Goal: Task Accomplishment & Management: Manage account settings

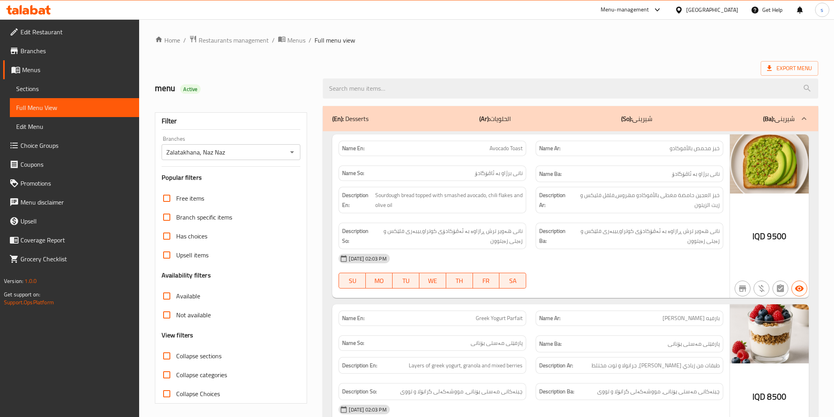
scroll to position [1535, 0]
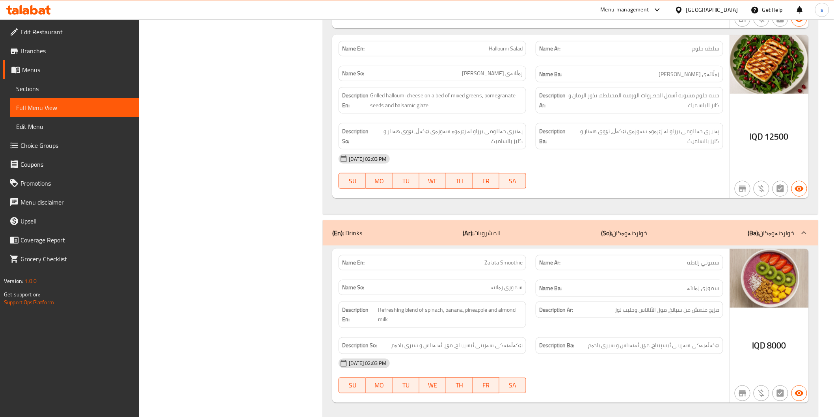
click at [29, 11] on icon at bounding box center [28, 9] width 45 height 9
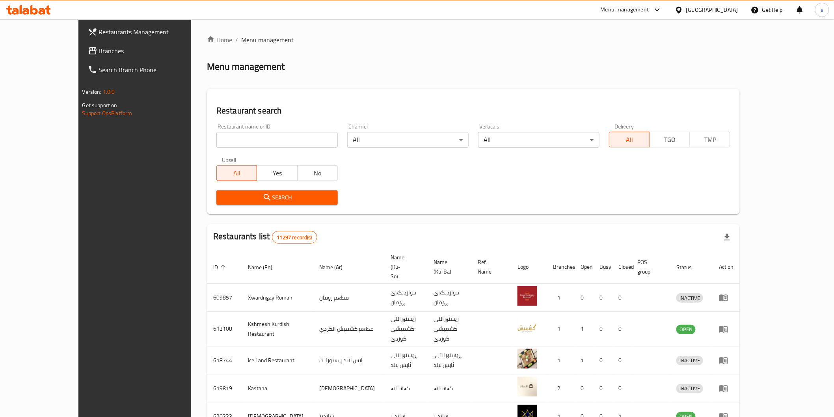
click at [264, 140] on input "search" at bounding box center [276, 140] width 121 height 16
paste input "DuDu MilkTea"
click at [264, 140] on input "DuDu MilkTea" at bounding box center [276, 140] width 121 height 16
type input "DuDu MilkTea"
click button "Search" at bounding box center [276, 197] width 121 height 15
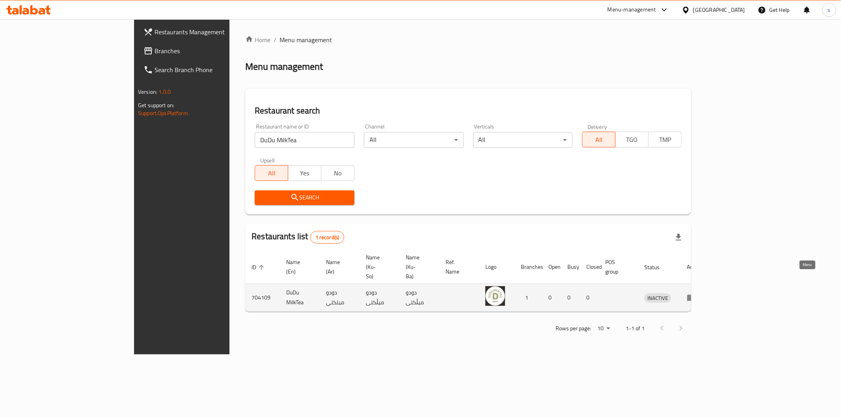
click at [696, 295] on icon "enhanced table" at bounding box center [691, 298] width 9 height 7
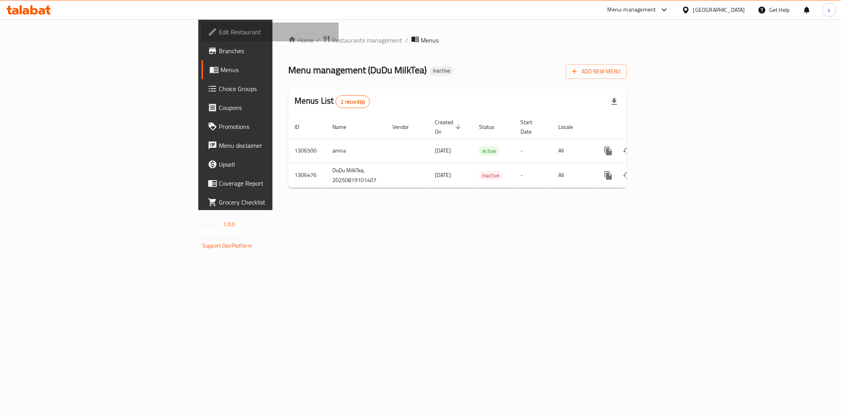
click at [219, 28] on span "Edit Restaurant" at bounding box center [276, 31] width 114 height 9
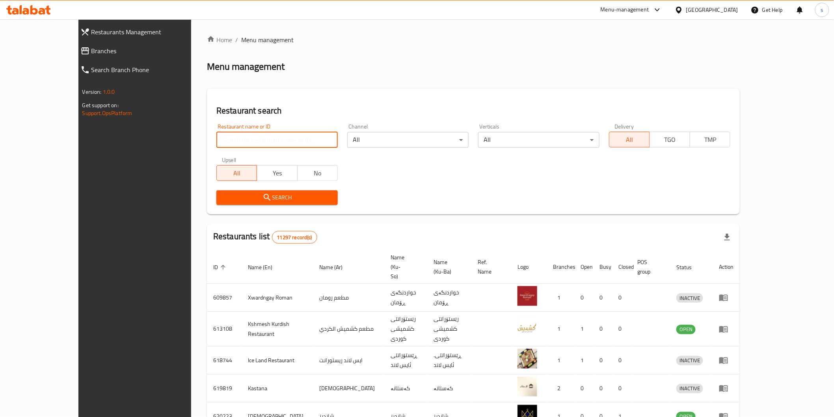
drag, startPoint x: 0, startPoint y: 0, endPoint x: 242, endPoint y: 138, distance: 278.9
click at [242, 138] on input "search" at bounding box center [276, 140] width 121 height 16
paste input "Weam restaurant"
type input "Weam restaurant"
click button "Search" at bounding box center [276, 197] width 121 height 15
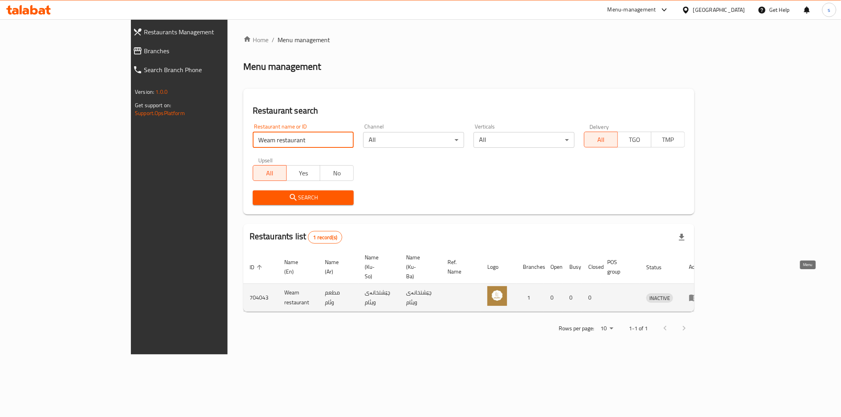
click at [698, 295] on icon "enhanced table" at bounding box center [693, 298] width 9 height 7
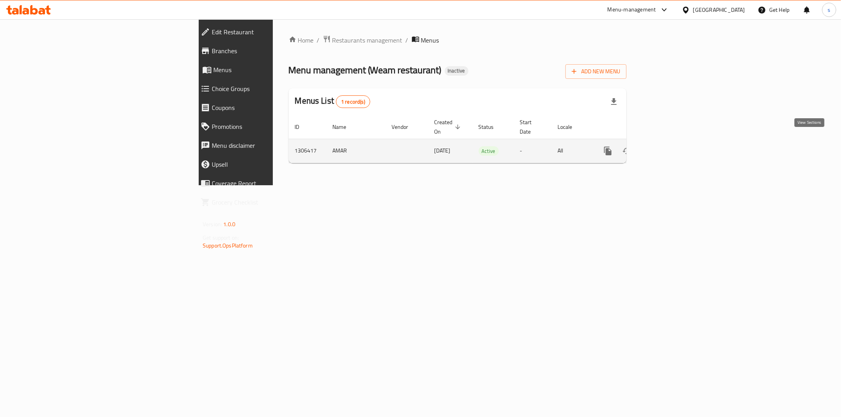
click at [669, 146] on icon "enhanced table" at bounding box center [664, 150] width 9 height 9
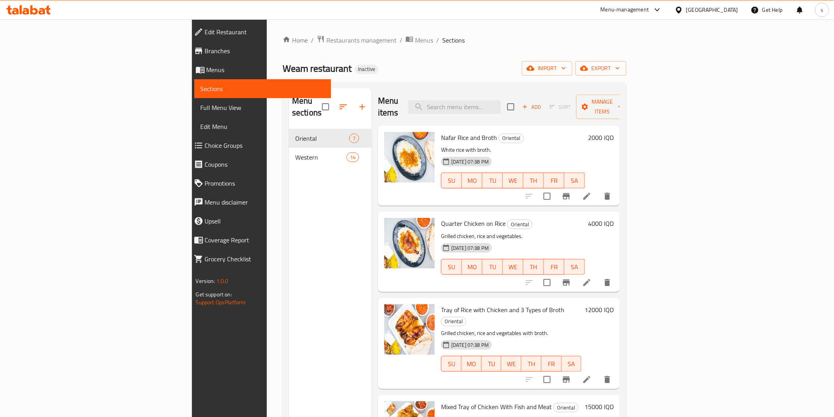
click at [201, 103] on span "Full Menu View" at bounding box center [263, 107] width 124 height 9
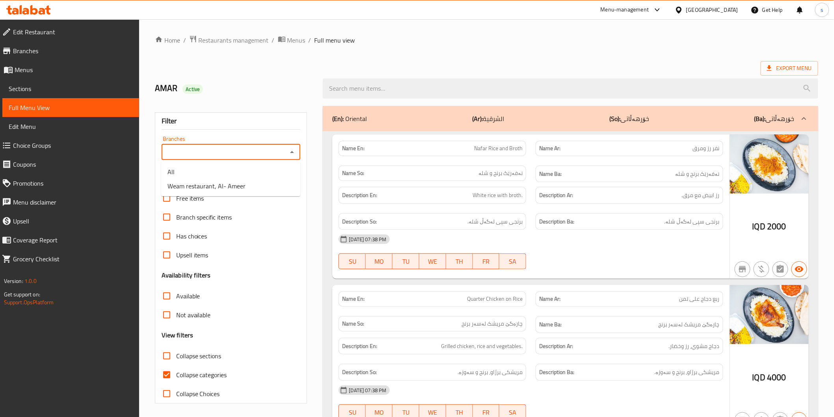
click at [271, 150] on input "Branches" at bounding box center [224, 152] width 121 height 11
click at [271, 188] on li "Weam restaurant, Al- Ameer" at bounding box center [230, 186] width 139 height 14
type input "Weam restaurant, Al- Ameer"
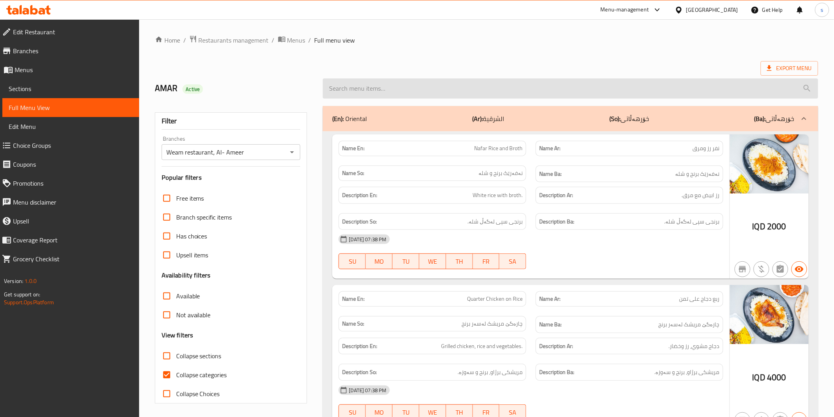
click at [426, 85] on input "search" at bounding box center [570, 88] width 495 height 20
paste input "Tray of 2 Rice Types with 3 Types of Broth"
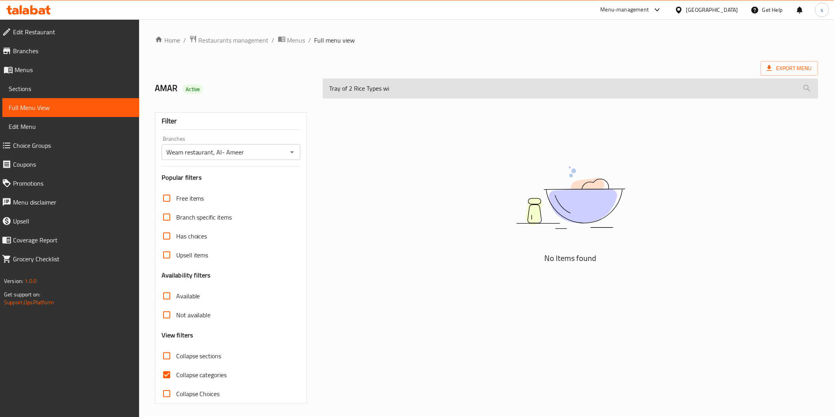
type input "Tray of 2 Rice Types w"
click at [423, 96] on input "Tray of 2 Rice Types w" at bounding box center [570, 88] width 495 height 20
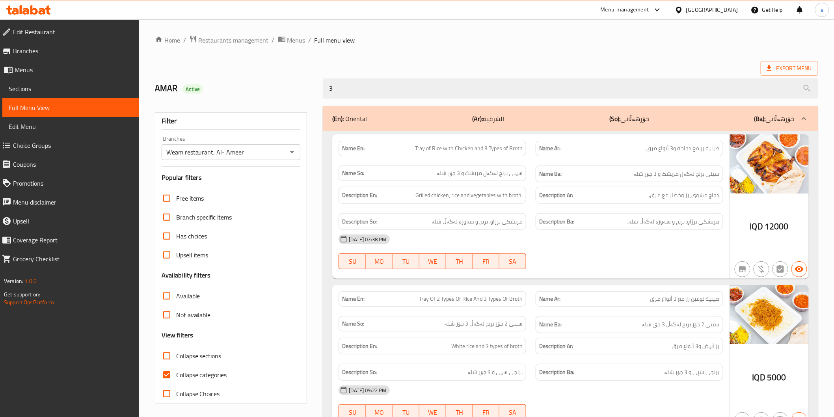
click at [446, 299] on span "Tray Of 2 Types Of Rice And 3 Types Of Broth" at bounding box center [471, 299] width 104 height 8
copy span "Tray Of 2 Types Of Rice And 3 Types Of Broth"
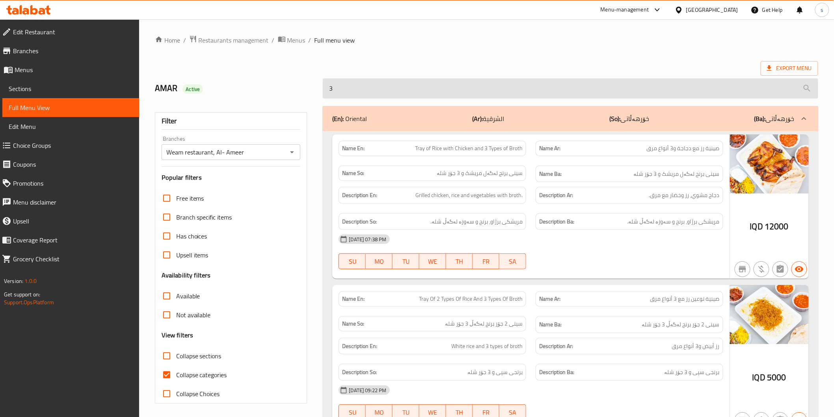
click at [414, 90] on input "3" at bounding box center [570, 88] width 495 height 20
paste input "Tray Of 2 Types Of Rice And 3 Types Of Broth"
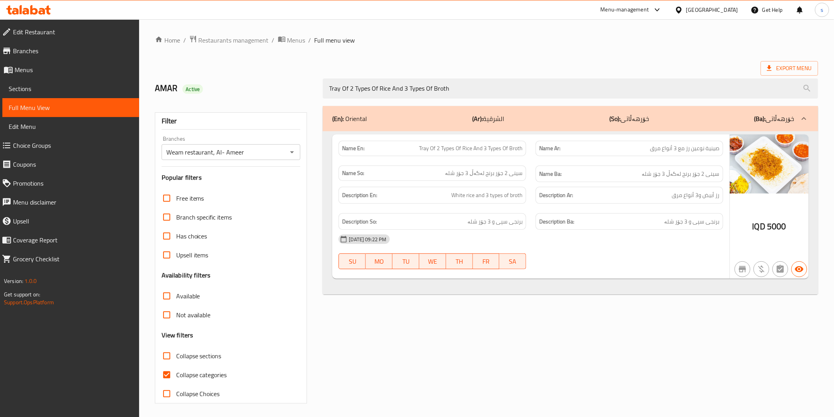
type input "Tray Of 2 Types Of Rice And 3 Types Of Broth"
click at [59, 89] on span "Sections" at bounding box center [71, 88] width 124 height 9
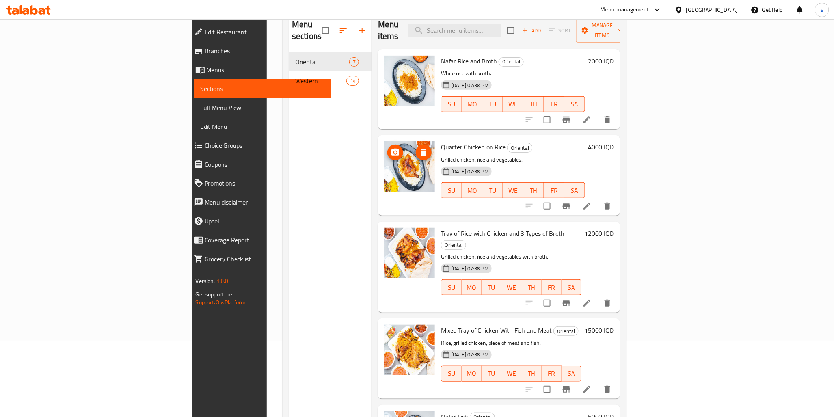
scroll to position [22, 0]
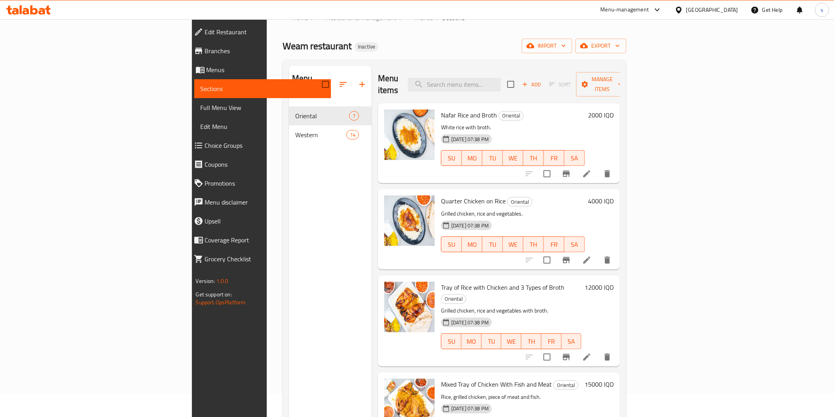
click at [201, 107] on span "Full Menu View" at bounding box center [263, 107] width 124 height 9
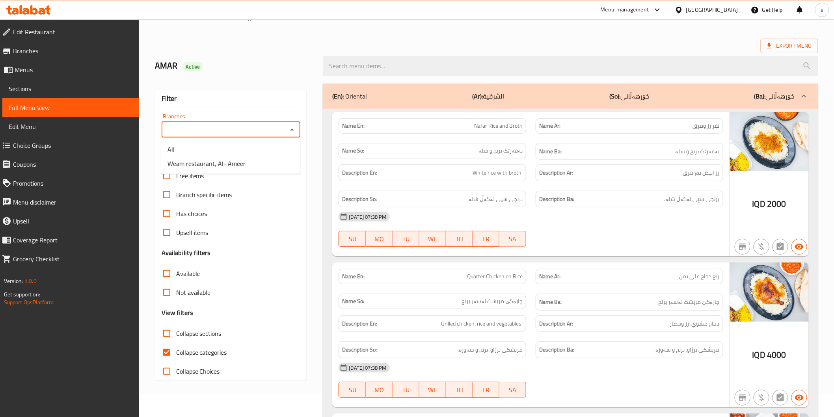
click at [239, 125] on input "Branches" at bounding box center [224, 129] width 121 height 11
click at [237, 161] on span "Weam restaurant, Al- Ameer" at bounding box center [207, 163] width 78 height 9
type input "Weam restaurant, Al- Ameer"
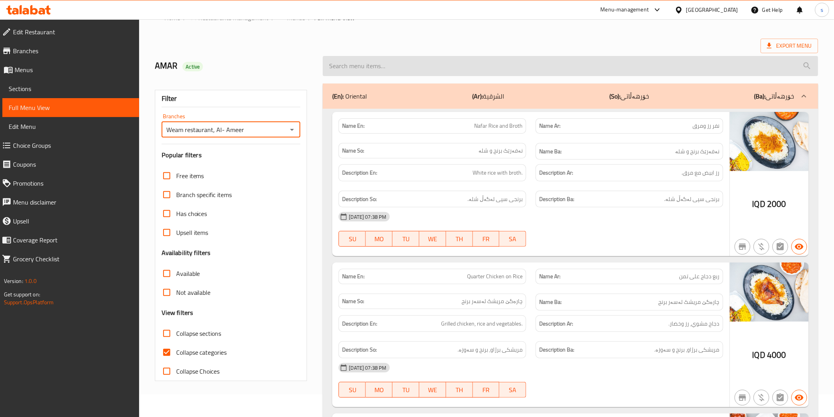
click at [447, 68] on input "search" at bounding box center [570, 66] width 495 height 20
paste input "Tray Of 2 Types Of Rice And 3 Types Of Broth"
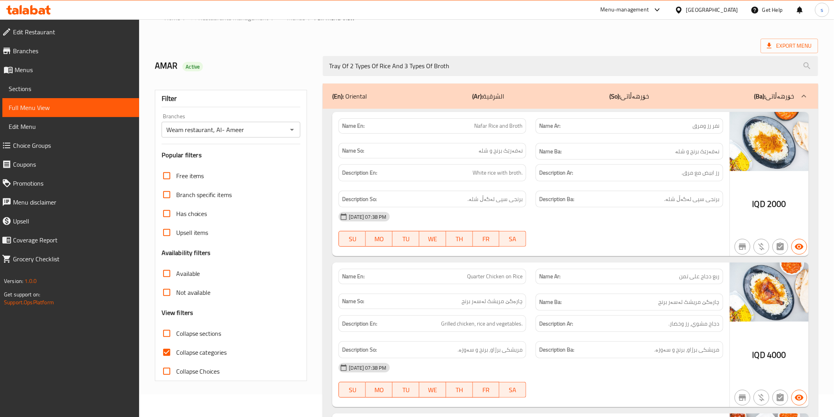
scroll to position [2, 0]
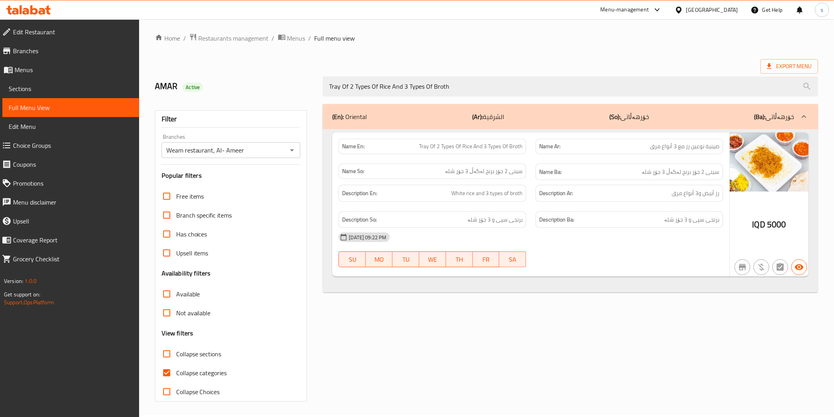
type input "Tray Of 2 Types Of Rice And 3 Types Of Broth"
click at [444, 148] on span "Tray Of 2 Types Of Rice And 3 Types Of Broth" at bounding box center [471, 146] width 104 height 8
copy span "Tray Of 2 Types Of Rice And 3 Types Of Broth"
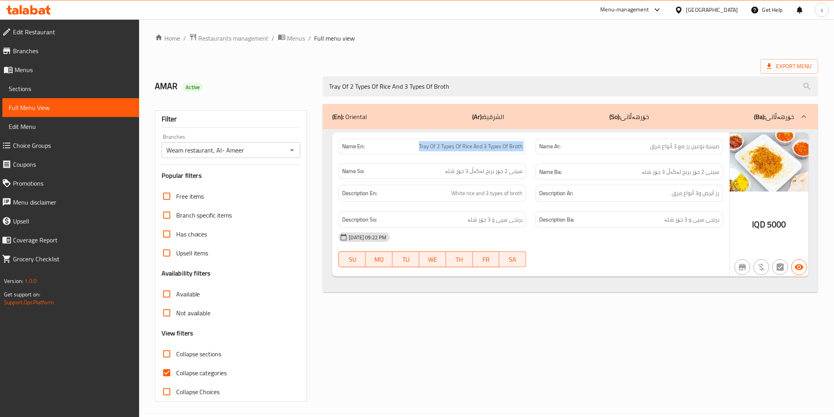
click at [89, 89] on span "Sections" at bounding box center [71, 88] width 124 height 9
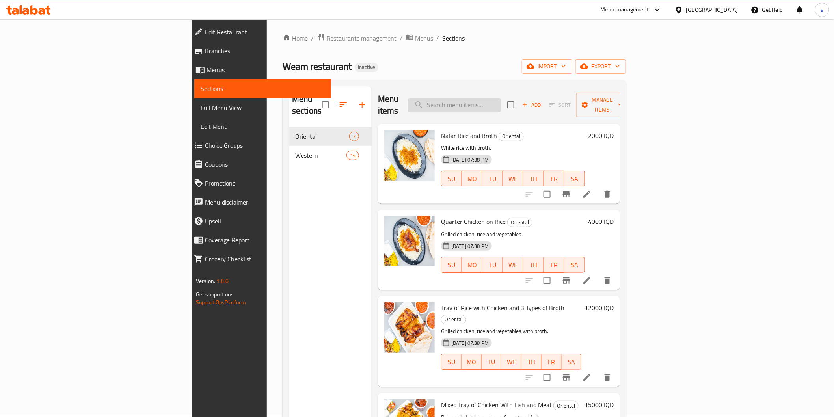
click at [493, 102] on input "search" at bounding box center [454, 105] width 93 height 14
paste input "Tray Of 2 Types Of Rice And 3 Types Of Broth"
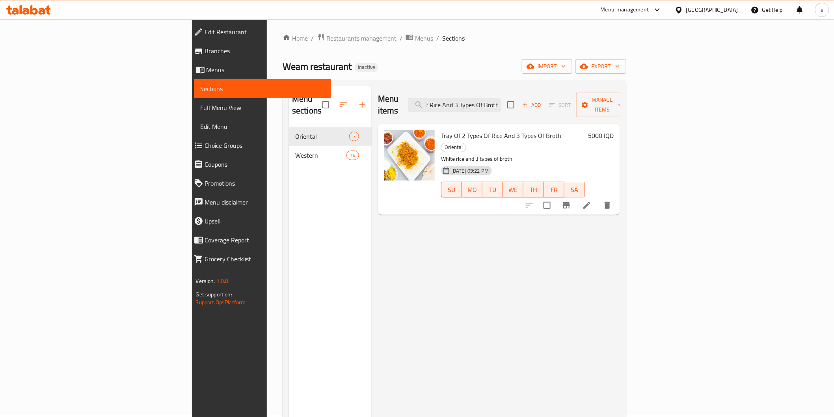
type input "Tray Of 2 Types Of Rice And 3 Types Of Broth"
click at [598, 198] on li at bounding box center [587, 205] width 22 height 14
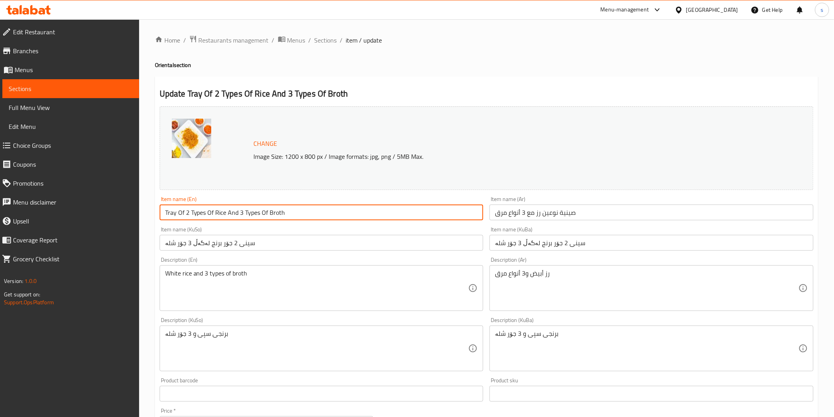
drag, startPoint x: 184, startPoint y: 212, endPoint x: 162, endPoint y: 213, distance: 22.1
click at [162, 213] on input "Tray Of 2 Types Of Rice And 3 Types Of Broth" at bounding box center [322, 213] width 324 height 16
click at [189, 214] on input "Tray Of 2 Types Of Rice And 3 Types Of Broth" at bounding box center [322, 213] width 324 height 16
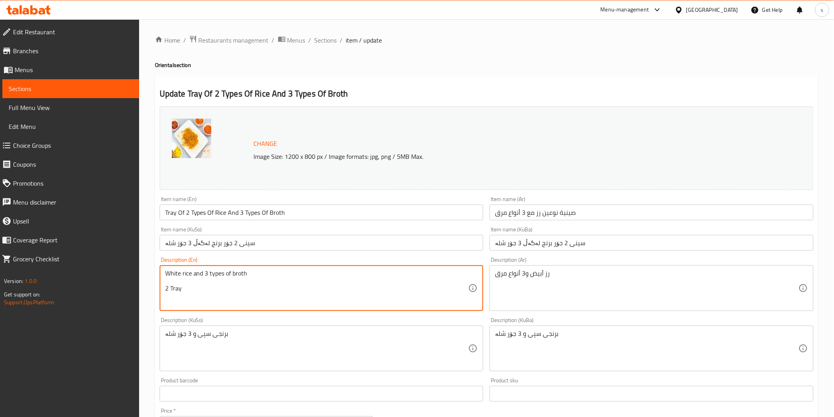
type textarea "White rice and 3 types of broth 2 Tray"
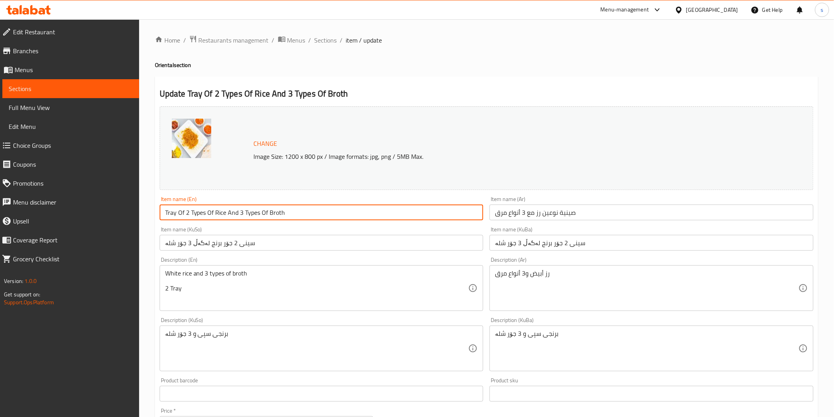
click at [264, 213] on input "Tray Of 2 Types Of Rice And 3 Types Of Broth" at bounding box center [322, 213] width 324 height 16
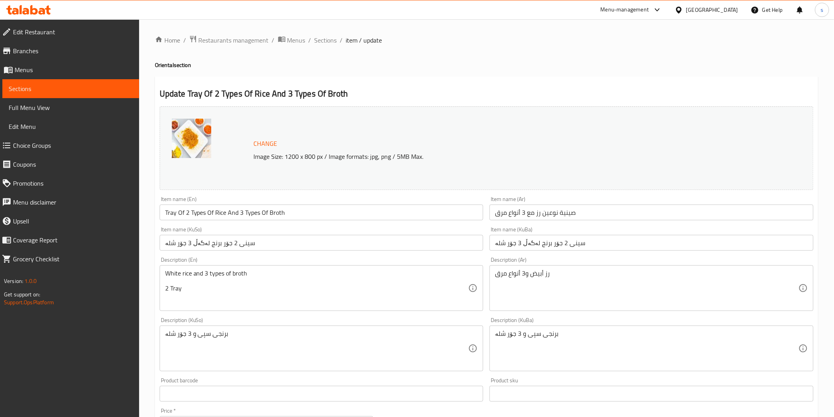
click at [334, 252] on div "Item name (KuSo) سینی 2 جۆر برنج لەگەڵ 3 جۆر شلە Item name (KuSo)" at bounding box center [321, 238] width 330 height 30
click at [211, 213] on input "Tray Of 2 Types Of Rice And 3 Types Of Broth" at bounding box center [322, 213] width 324 height 16
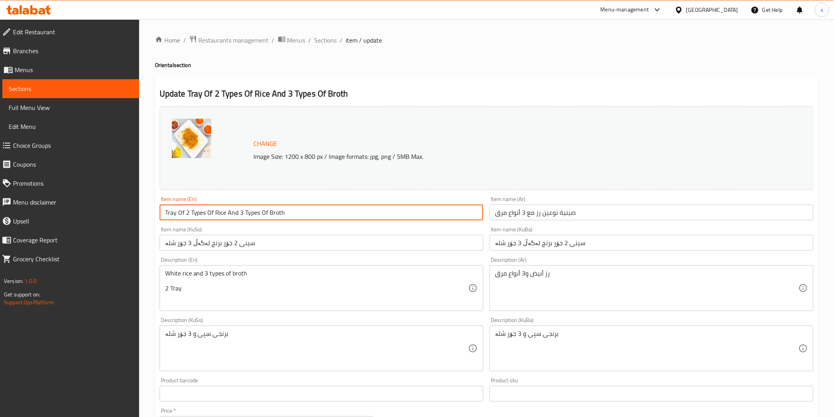
click at [211, 213] on input "Tray Of 2 Types Of Rice And 3 Types Of Broth" at bounding box center [322, 213] width 324 height 16
type input "Tray Of 2 Types Of Rice And 3 Types Of Broth"
click at [237, 215] on input "Tray Of 2 Types Of Rice And 3 Types Of Broth" at bounding box center [322, 213] width 324 height 16
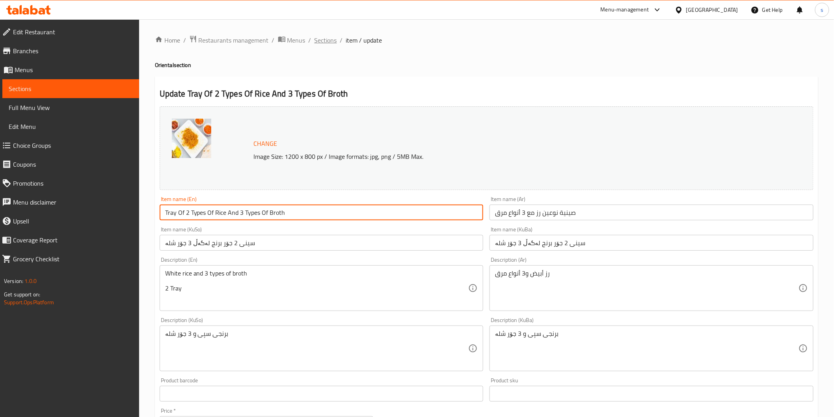
click at [332, 38] on span "Sections" at bounding box center [326, 39] width 22 height 9
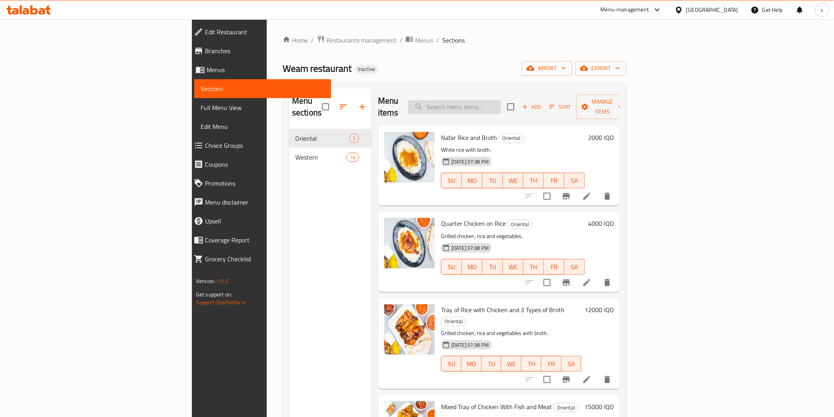
click at [501, 100] on input "search" at bounding box center [454, 107] width 93 height 14
paste input "Tray Of 2 Types Of Rice And 3 Types Of Broth"
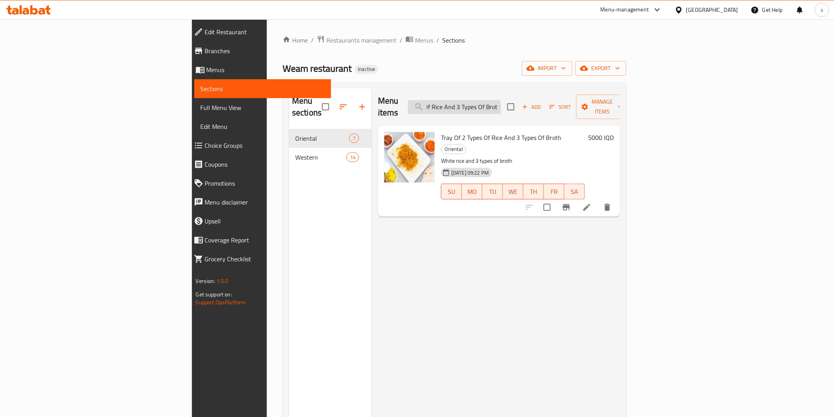
scroll to position [0, 44]
type input "Tray Of 2 Types Of Rice And 3 Types Of Brot"
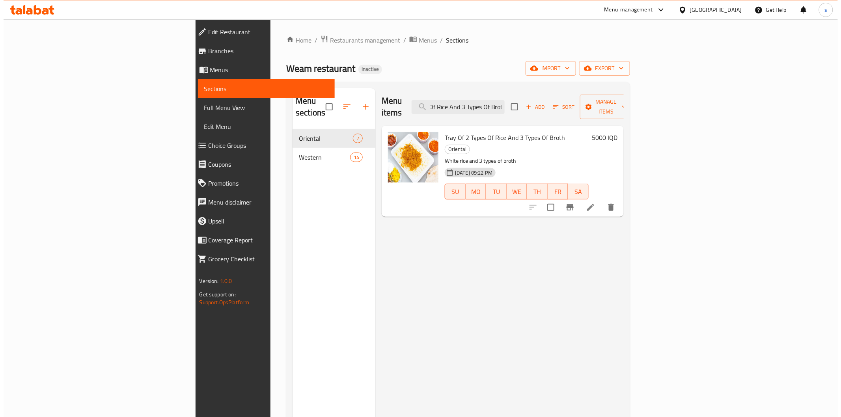
scroll to position [0, 0]
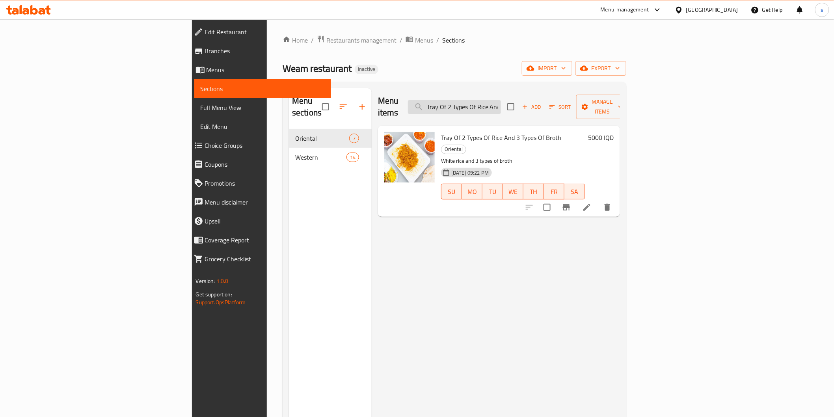
click at [501, 104] on input "Tray Of 2 Types Of Rice And 3 Types Of Brot" at bounding box center [454, 107] width 93 height 14
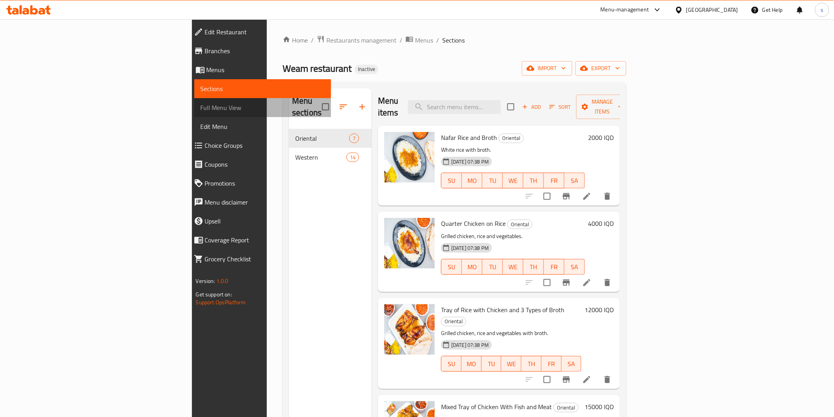
click at [201, 110] on span "Full Menu View" at bounding box center [263, 107] width 124 height 9
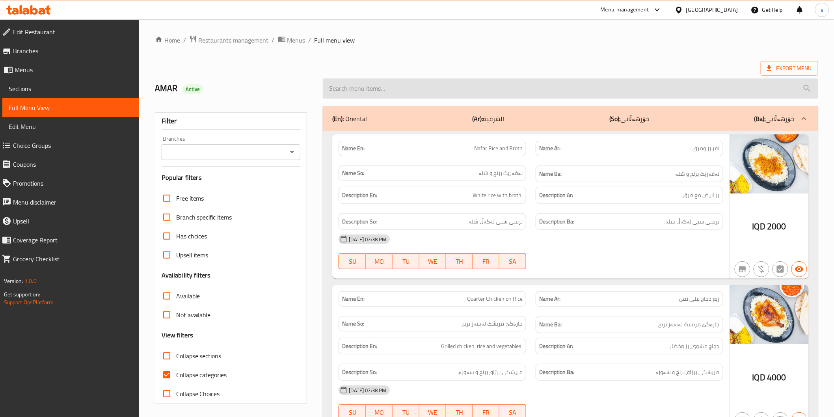
click at [454, 91] on input "search" at bounding box center [570, 88] width 495 height 20
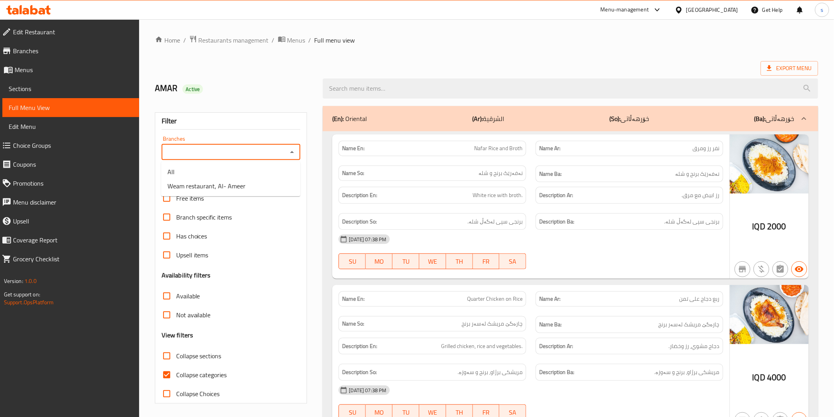
click at [209, 149] on input "Branches" at bounding box center [224, 152] width 121 height 11
click at [214, 186] on span "Weam restaurant, Al- Ameer" at bounding box center [207, 185] width 78 height 9
type input "Weam restaurant, Al- Ameer"
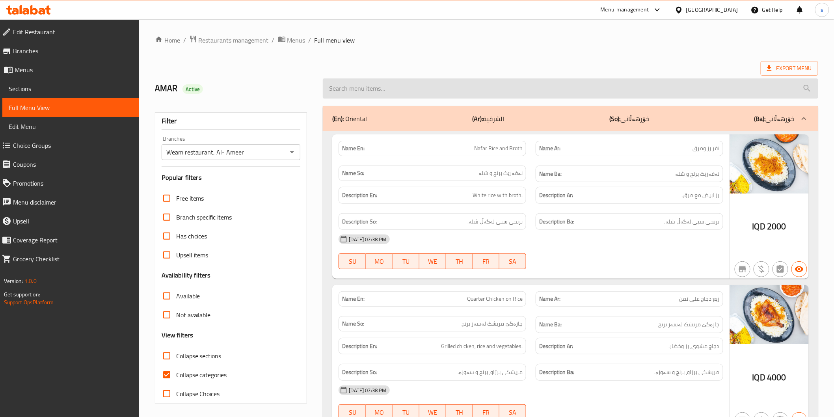
click at [363, 87] on input "search" at bounding box center [570, 88] width 495 height 20
paste input "Tray Of 2 Types Of Rice And 3 Types Of Brot"
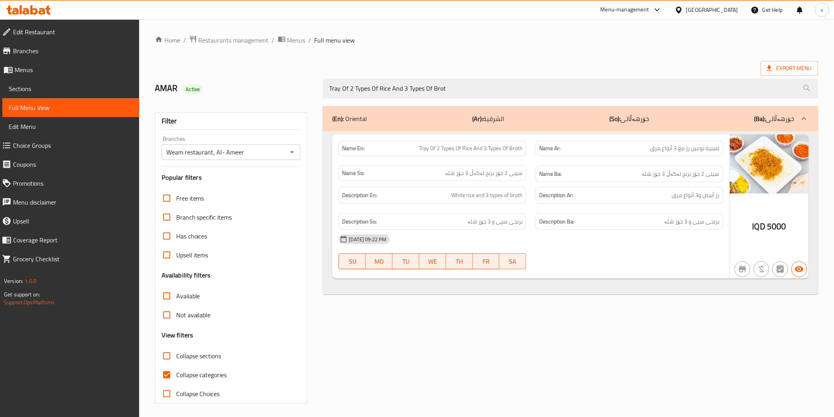
type input "Tray Of 2 Types Of Rice And 3 Types Of Brot"
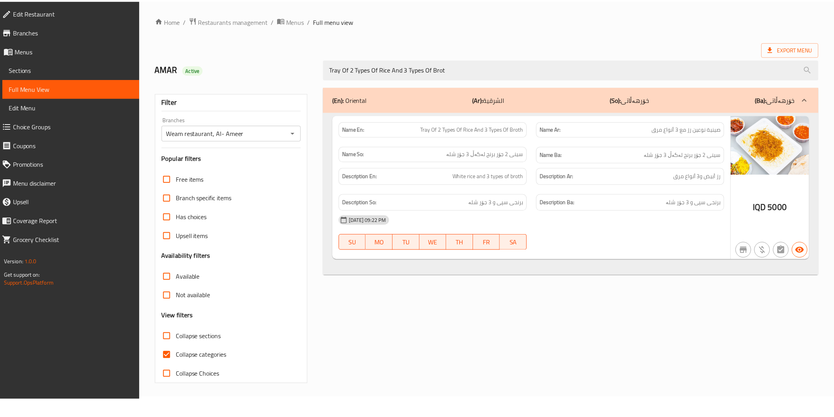
scroll to position [2, 0]
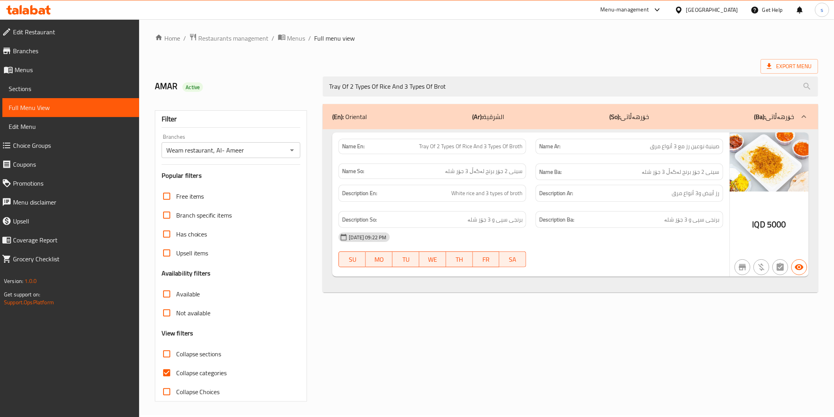
drag, startPoint x: 462, startPoint y: 91, endPoint x: 249, endPoint y: 97, distance: 212.5
click at [249, 97] on div "AMAR Active Tray Of 2 Types Of Rice And 3 Types Of Brot" at bounding box center [486, 86] width 673 height 35
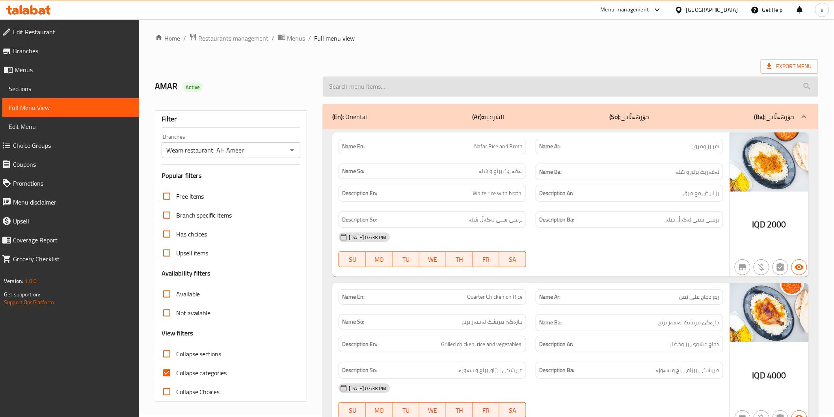
paste input "Chicken Saj"
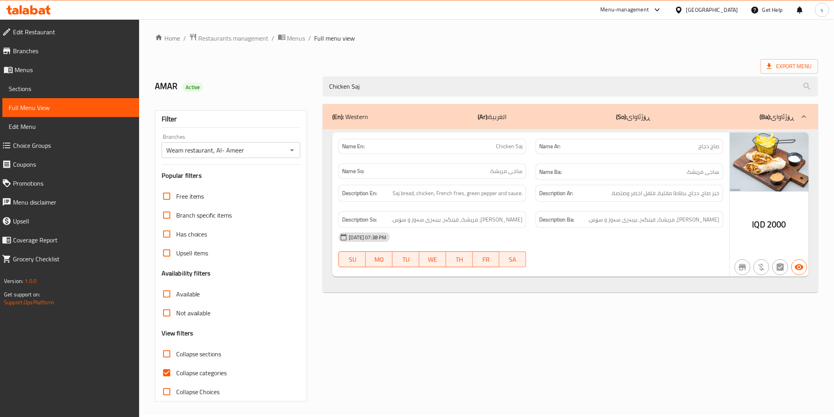
click at [617, 242] on div "18-08-2025 07:38 PM" at bounding box center [531, 237] width 394 height 19
drag, startPoint x: 369, startPoint y: 88, endPoint x: 314, endPoint y: 86, distance: 55.6
click at [314, 86] on div "AMAR Active Chicken Saj" at bounding box center [486, 86] width 673 height 35
paste input "Zinger Sandwich"
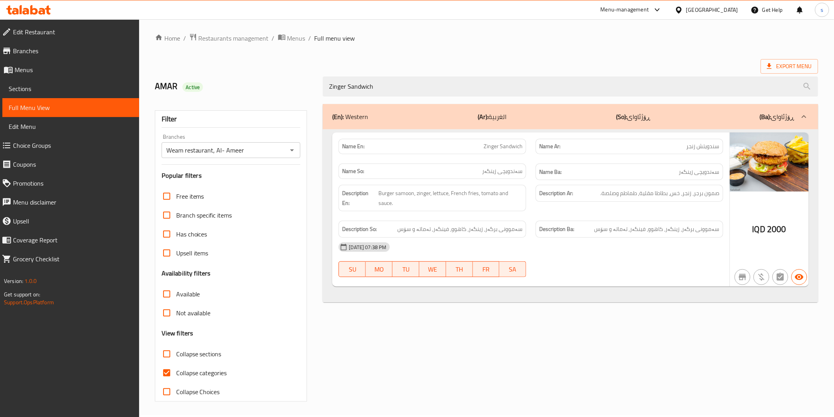
click at [656, 235] on div "Description Ba: سەموونی برگەر، زینگەر، کاهوو، فینگەر, تەماتە و سۆس" at bounding box center [630, 229] width 188 height 17
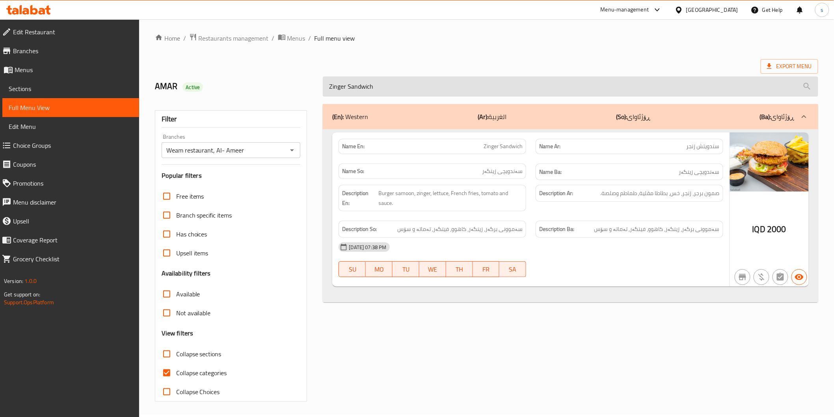
click at [389, 85] on input "Zinger Sandwich" at bounding box center [570, 86] width 495 height 20
paste input "Kentucky Kilo"
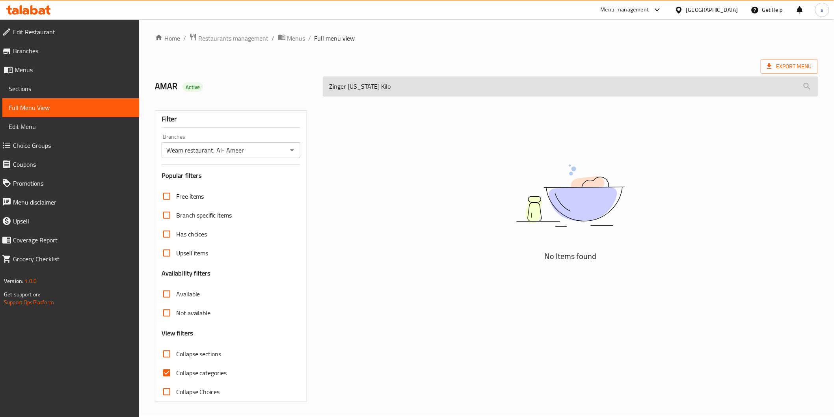
click at [389, 85] on input "Zinger Kentucky Kilo" at bounding box center [570, 86] width 495 height 20
paste input "search"
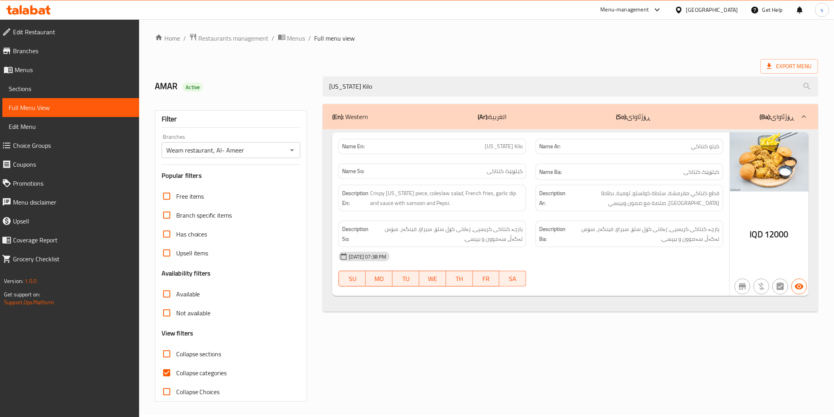
drag, startPoint x: 369, startPoint y: 89, endPoint x: 290, endPoint y: 89, distance: 79.2
click at [290, 89] on div "AMAR Active Kentucky Kilo" at bounding box center [486, 86] width 673 height 35
paste input "Meal"
click at [567, 155] on div "Name Ar: وجبة كنتاكي" at bounding box center [629, 146] width 197 height 25
click at [585, 351] on div "(En): Western (Ar): الغربية (So): ڕۆژئاوای (Ba): ڕۆژئاوای Name En: Kentucky Mea…" at bounding box center [570, 252] width 505 height 307
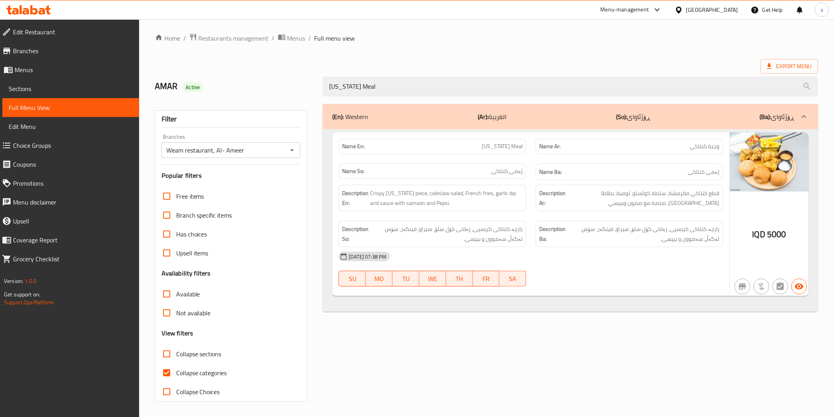
drag, startPoint x: 372, startPoint y: 91, endPoint x: 308, endPoint y: 79, distance: 64.9
click at [308, 79] on div "AMAR Active Kentucky Meal" at bounding box center [486, 86] width 673 height 35
paste input "Kilo"
drag, startPoint x: 375, startPoint y: 87, endPoint x: 293, endPoint y: 82, distance: 82.1
click at [293, 82] on div "AMAR Active Kentucky Kilo" at bounding box center [486, 86] width 673 height 35
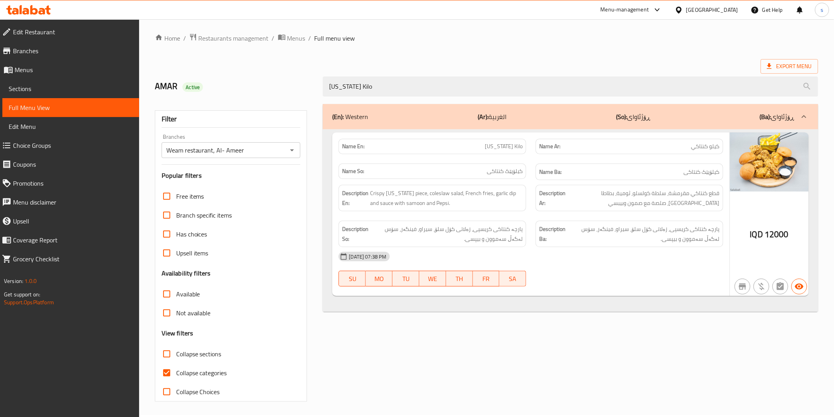
paste input "Chicken Saj"
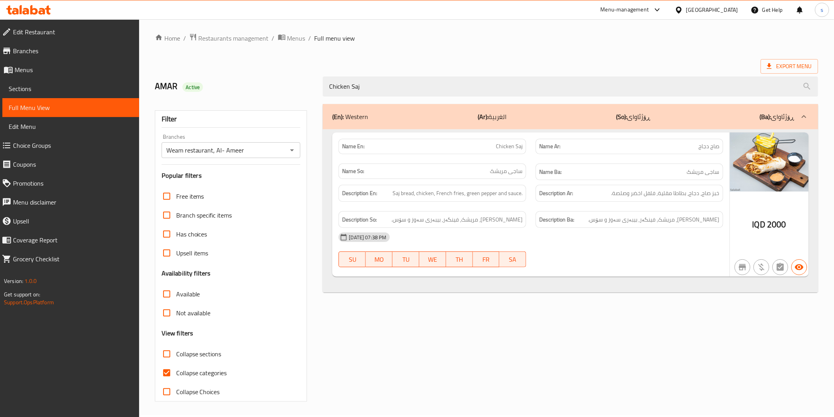
type input "Chicken Saj"
click at [266, 43] on span "Restaurants management" at bounding box center [234, 38] width 70 height 9
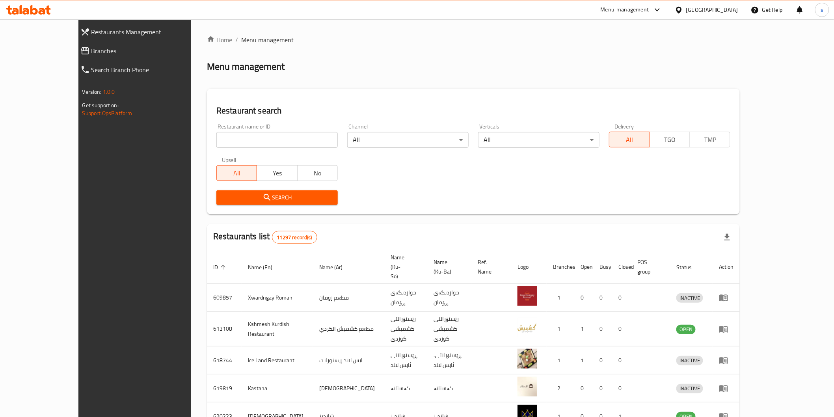
click at [269, 137] on input "search" at bounding box center [276, 140] width 121 height 16
paste input "Diet Flex"
type input "Diet Flex"
click button "Search" at bounding box center [276, 197] width 121 height 15
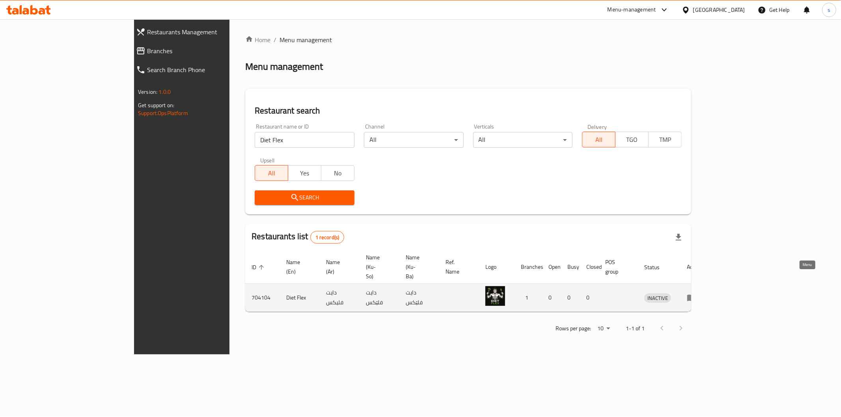
click at [696, 293] on icon "enhanced table" at bounding box center [691, 297] width 9 height 9
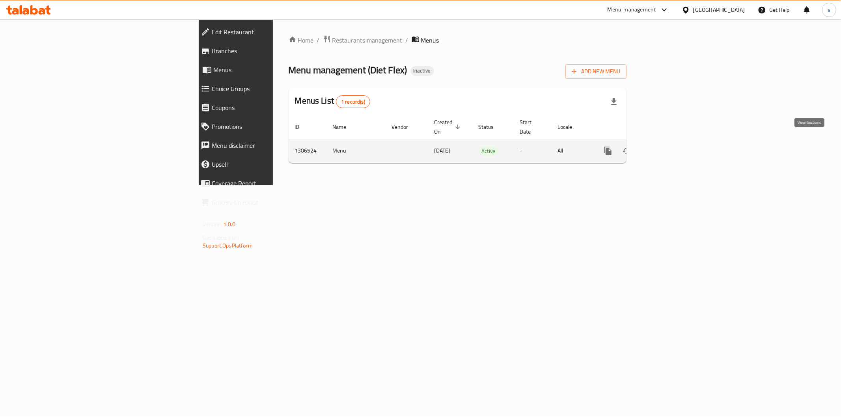
click at [669, 146] on icon "enhanced table" at bounding box center [664, 150] width 9 height 9
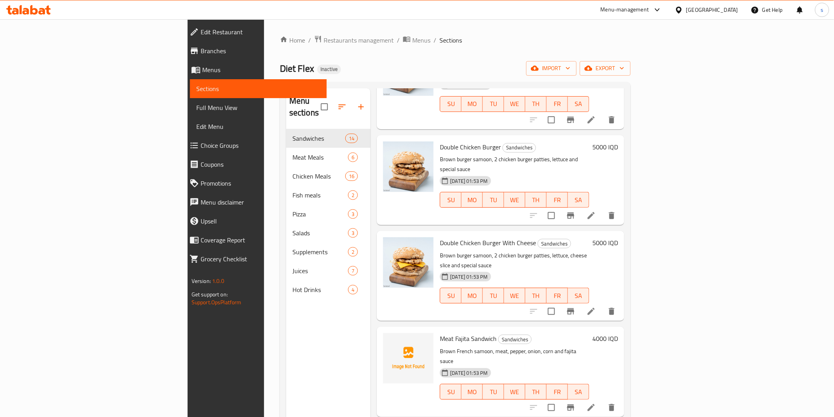
scroll to position [569, 0]
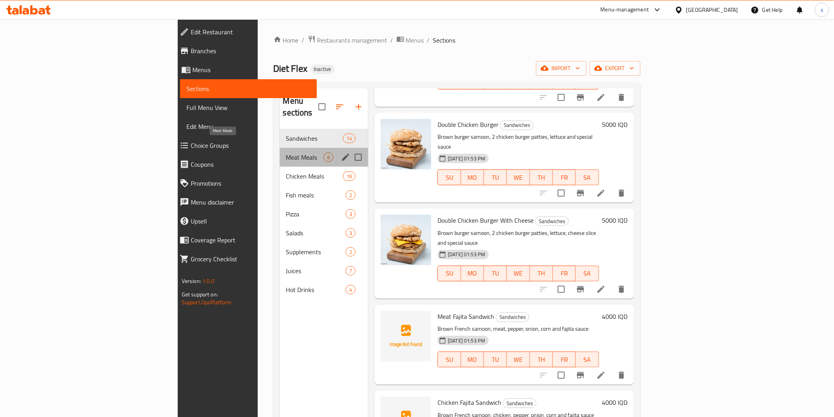
click at [286, 153] on span "Meat Meals" at bounding box center [305, 157] width 38 height 9
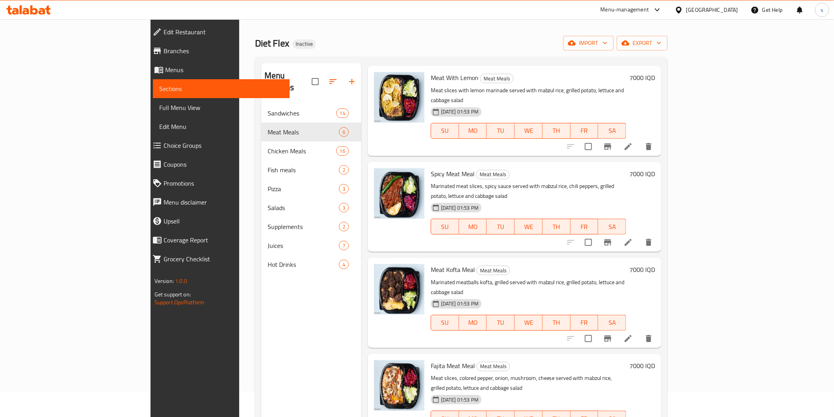
scroll to position [110, 0]
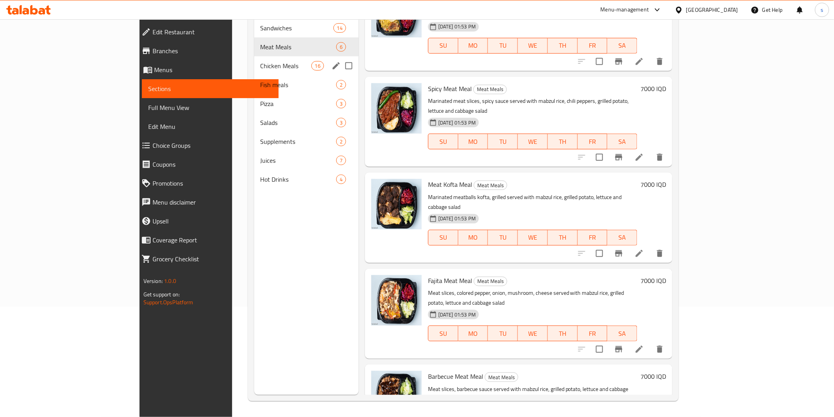
click at [254, 59] on div "Chicken Meals 16" at bounding box center [306, 65] width 104 height 19
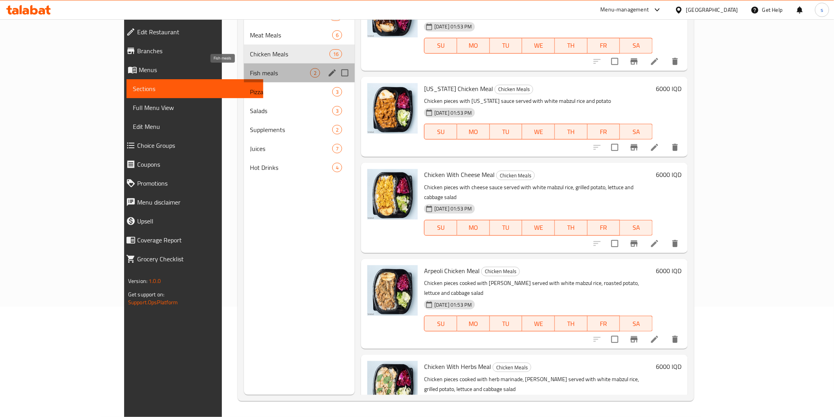
click at [250, 71] on span "Fish meals" at bounding box center [280, 72] width 60 height 9
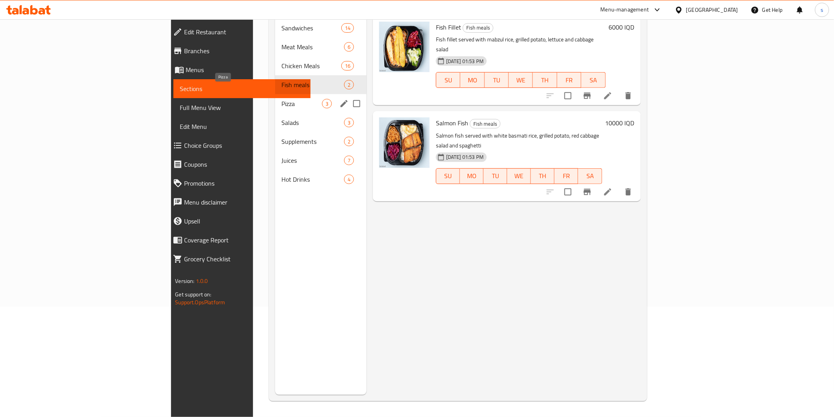
click at [281, 99] on span "Pizza" at bounding box center [301, 103] width 41 height 9
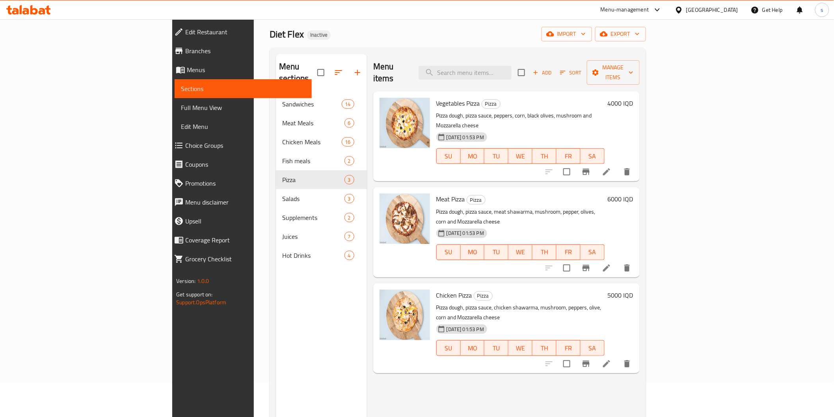
scroll to position [22, 0]
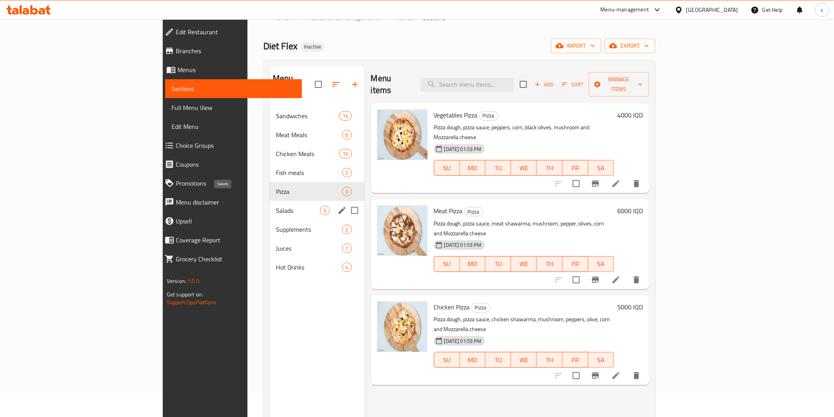
click at [276, 206] on span "Salads" at bounding box center [298, 210] width 44 height 9
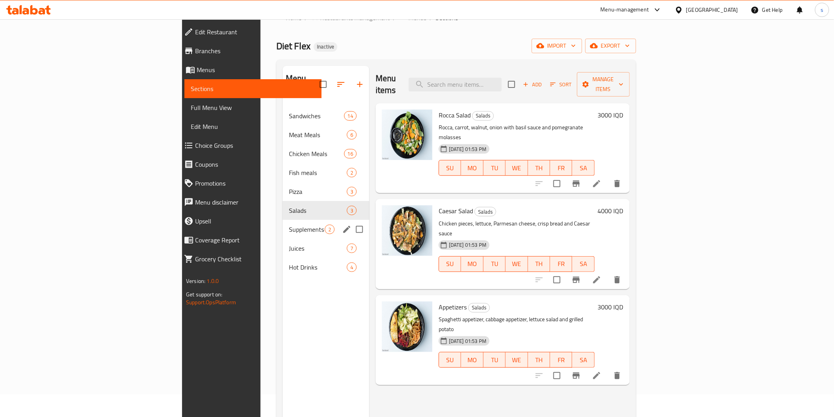
click at [283, 224] on div "Supplements 2" at bounding box center [326, 229] width 87 height 19
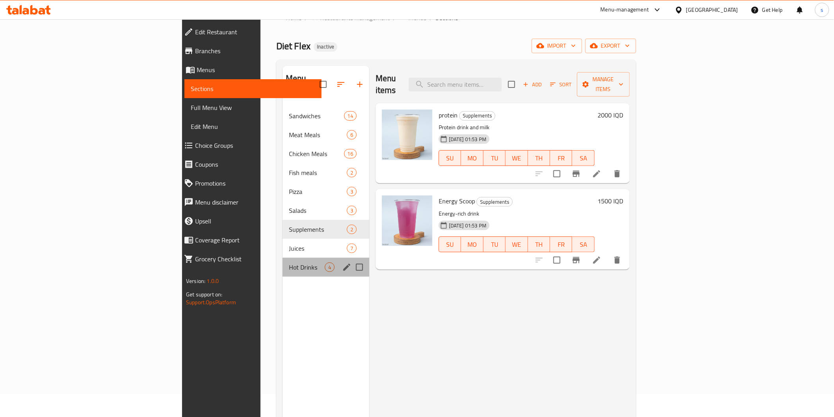
click at [283, 258] on div "Hot Drinks 4" at bounding box center [326, 267] width 87 height 19
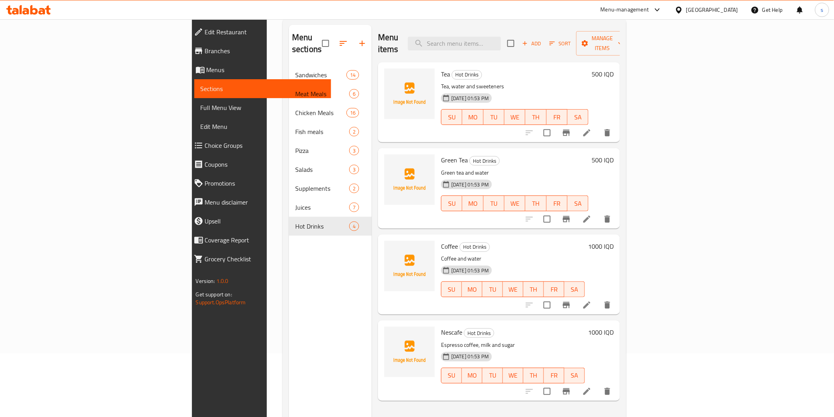
scroll to position [110, 0]
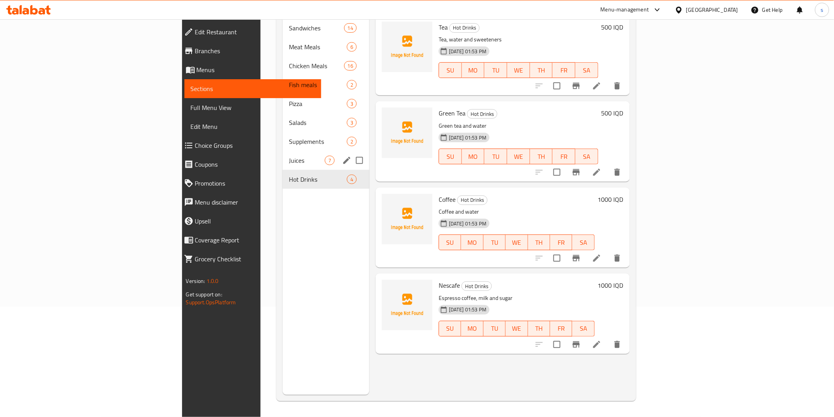
click at [283, 156] on div "Juices 7" at bounding box center [326, 160] width 87 height 19
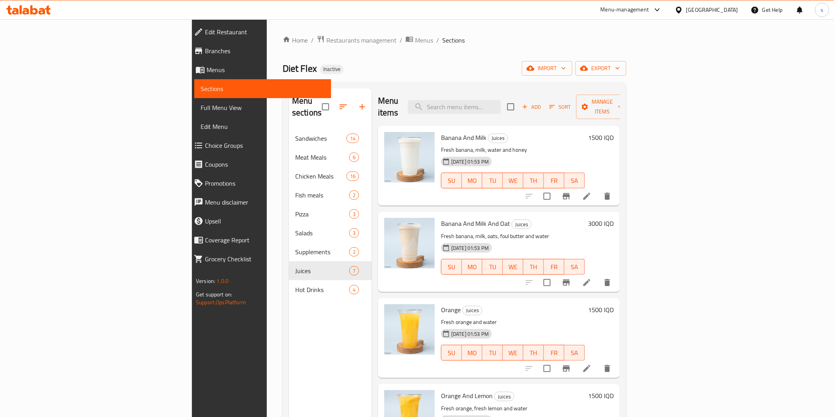
click at [205, 28] on span "Edit Restaurant" at bounding box center [265, 31] width 120 height 9
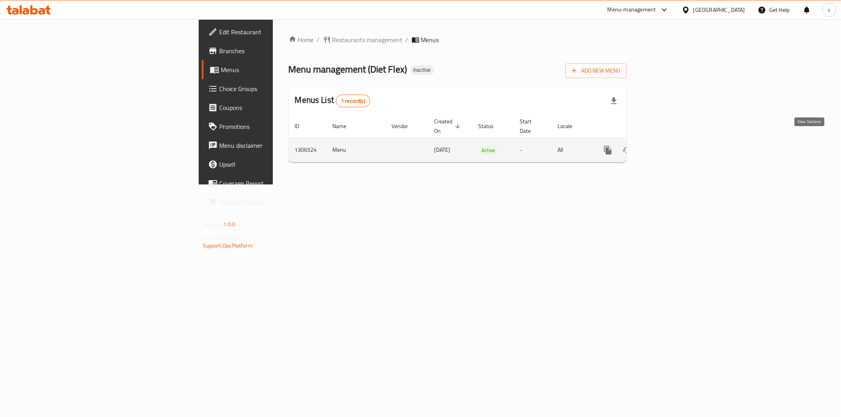
click at [668, 147] on icon "enhanced table" at bounding box center [664, 150] width 7 height 7
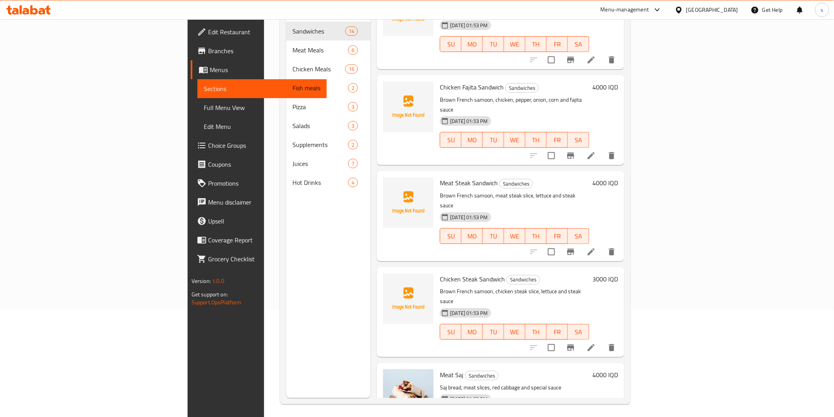
scroll to position [110, 0]
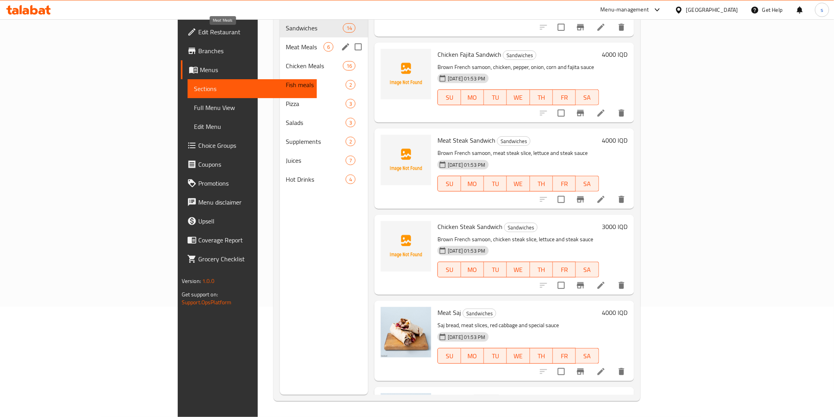
click at [286, 42] on span "Meat Meals" at bounding box center [305, 46] width 38 height 9
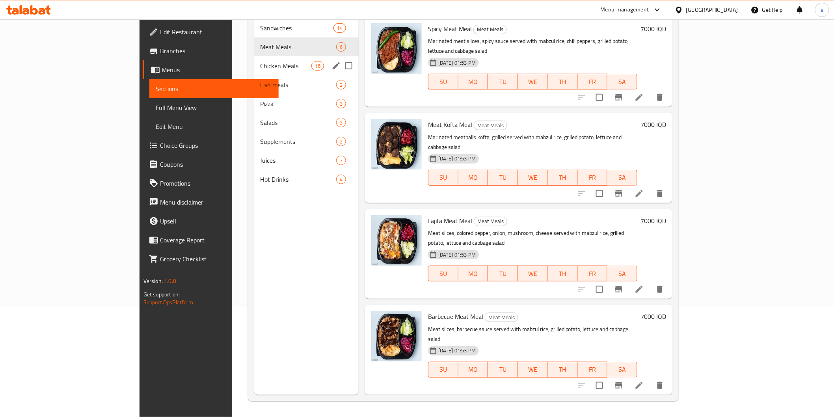
scroll to position [119, 0]
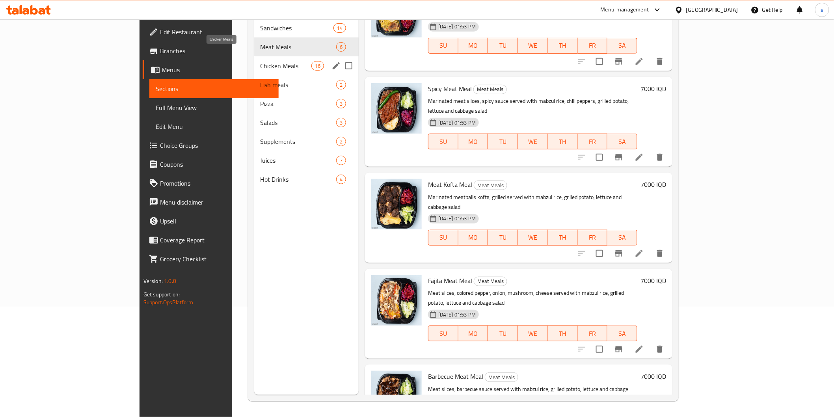
click at [261, 61] on span "Chicken Meals" at bounding box center [286, 65] width 51 height 9
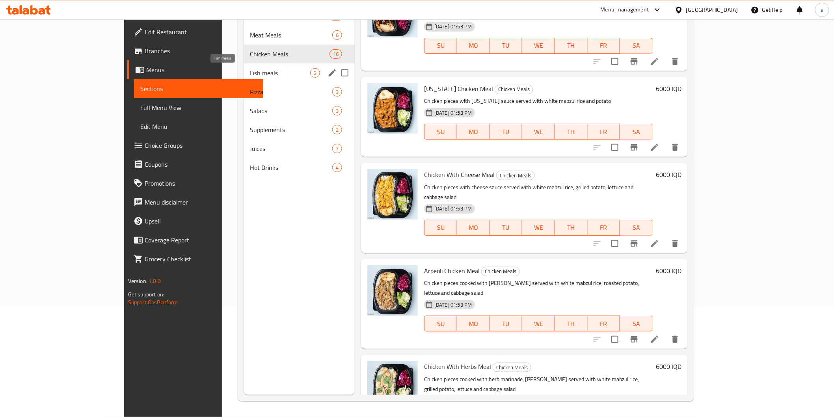
click at [255, 75] on span "Fish meals" at bounding box center [280, 72] width 60 height 9
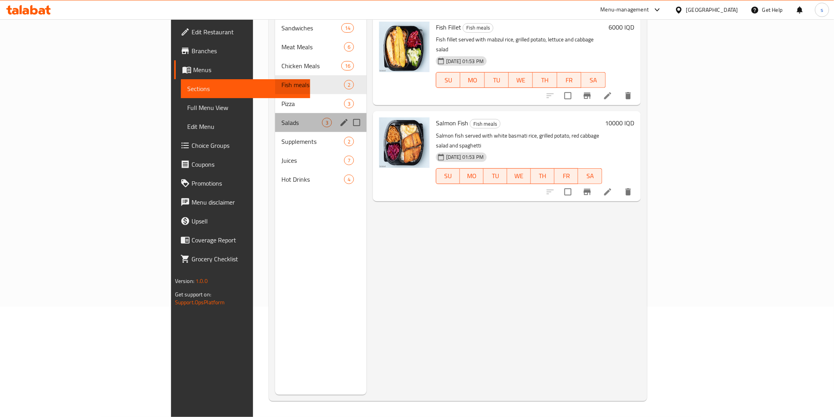
click at [275, 113] on div "Salads 3" at bounding box center [320, 122] width 91 height 19
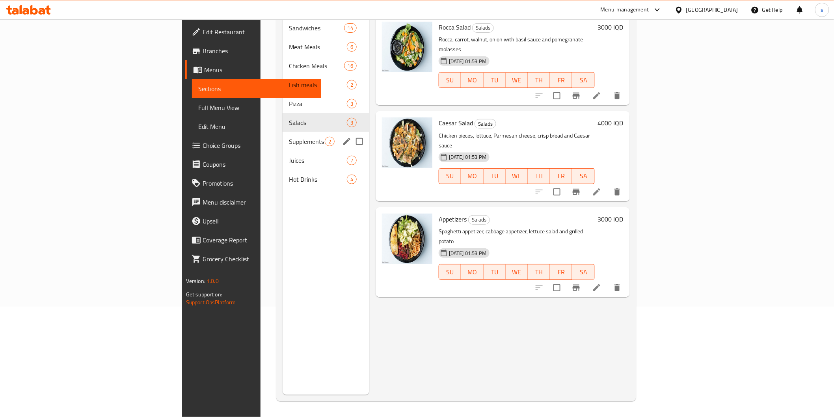
click at [283, 132] on div "Supplements 2" at bounding box center [326, 141] width 87 height 19
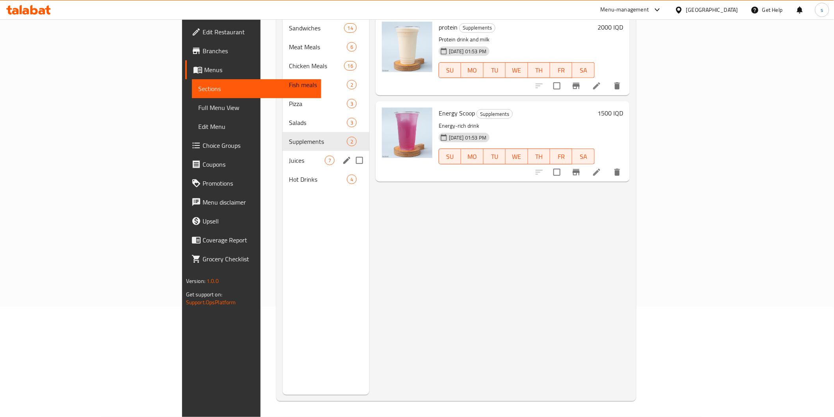
click at [283, 151] on div "Juices 7" at bounding box center [326, 160] width 87 height 19
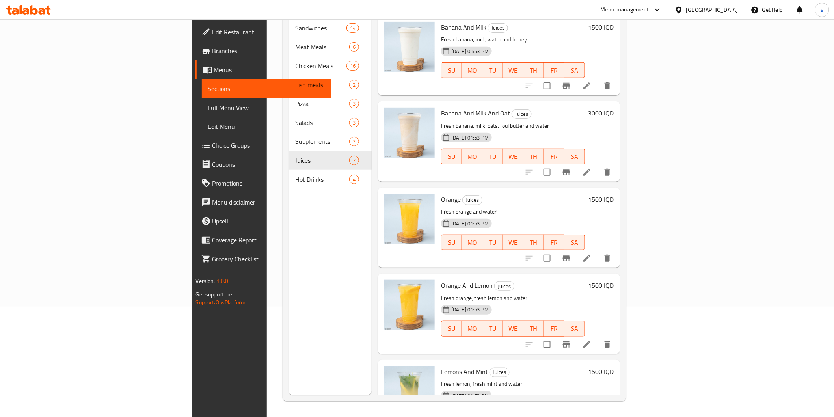
click at [34, 8] on icon at bounding box center [28, 9] width 45 height 9
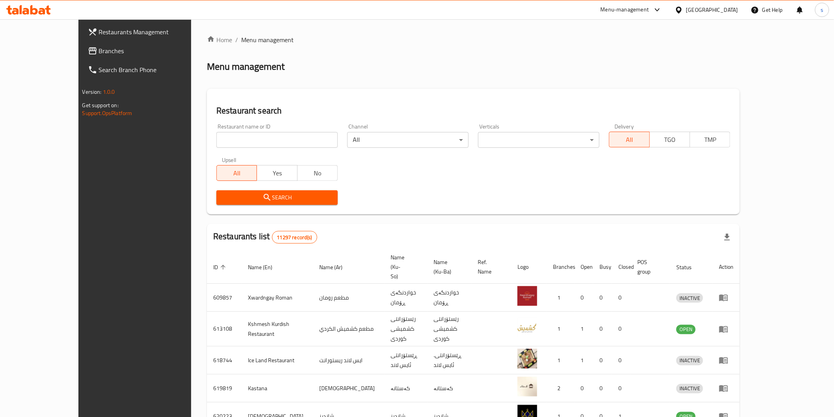
click at [254, 142] on input "search" at bounding box center [276, 140] width 121 height 16
paste input "Scandi Candy"
type input "Scandi Candy"
click button "Search" at bounding box center [276, 197] width 121 height 15
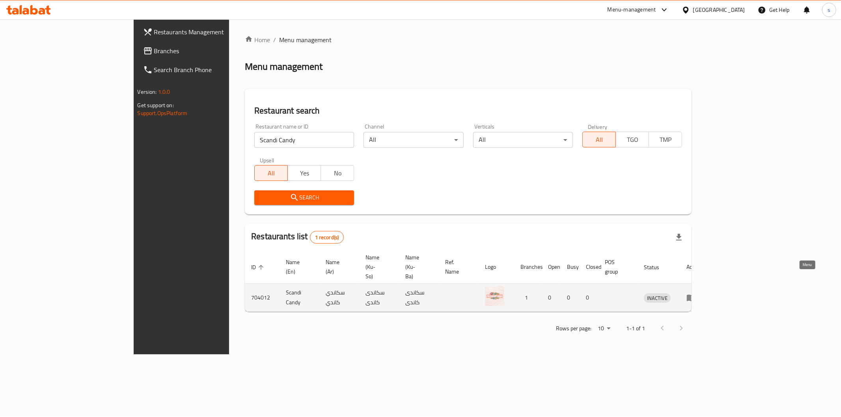
click at [695, 295] on icon "enhanced table" at bounding box center [691, 298] width 9 height 7
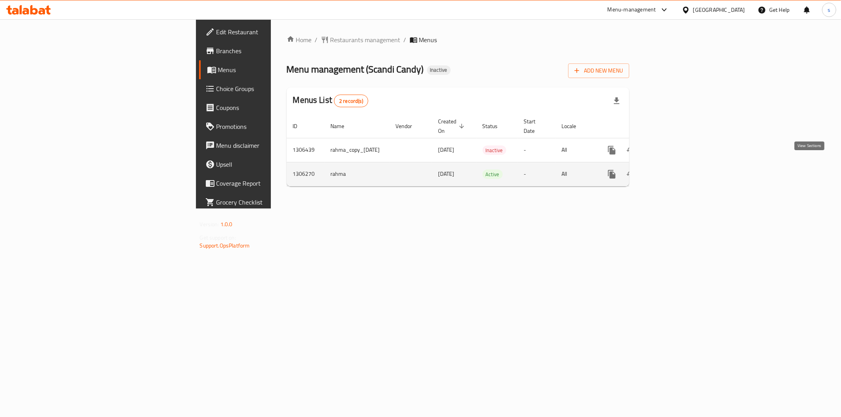
click at [678, 165] on link "enhanced table" at bounding box center [668, 174] width 19 height 19
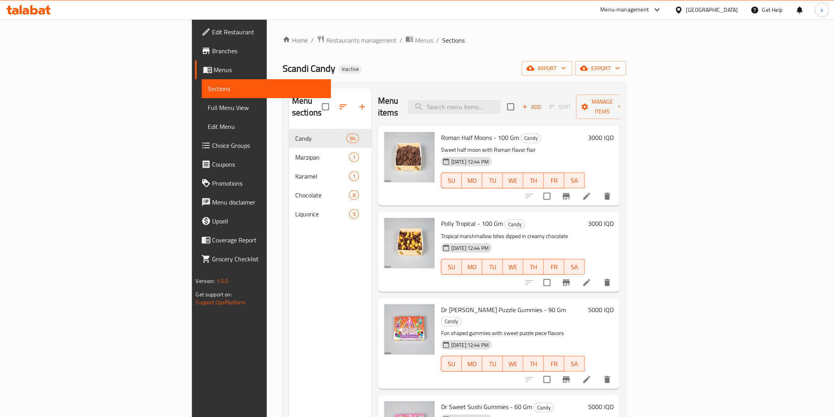
click at [202, 116] on link "Full Menu View" at bounding box center [266, 107] width 129 height 19
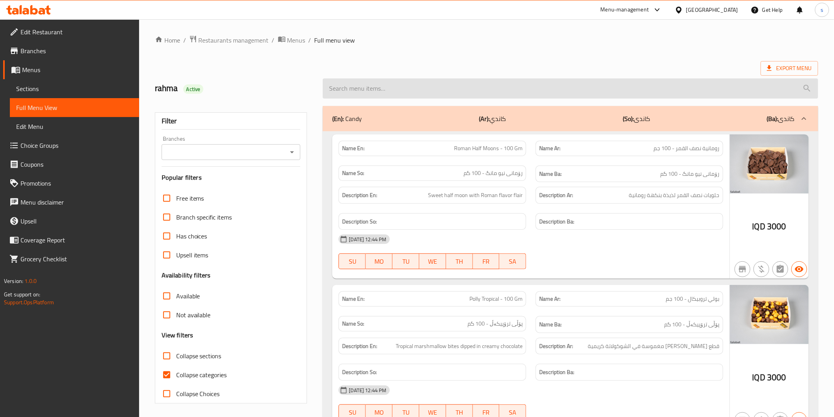
click at [498, 95] on input "search" at bounding box center [570, 88] width 495 height 20
paste input "dr.sour freeze balls"
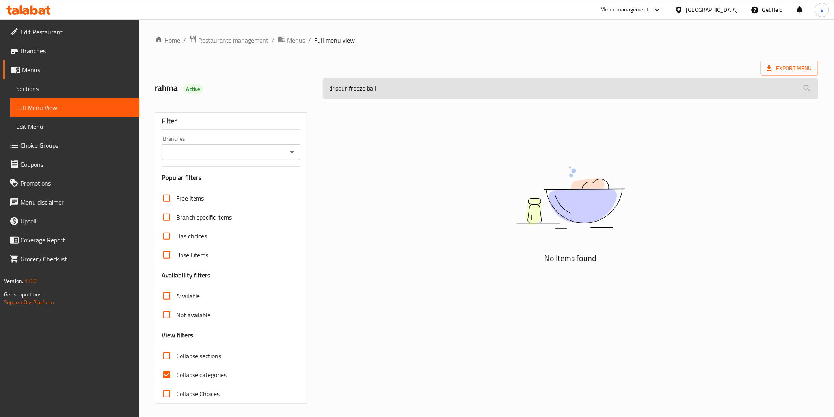
click at [334, 91] on input "dr.sour freeze ball" at bounding box center [570, 88] width 495 height 20
click at [337, 91] on input "dr .sour freeze ball" at bounding box center [570, 88] width 495 height 20
drag, startPoint x: 385, startPoint y: 87, endPoint x: 333, endPoint y: 91, distance: 51.8
click at [333, 91] on input "dr.sour freeze ball" at bounding box center [570, 88] width 495 height 20
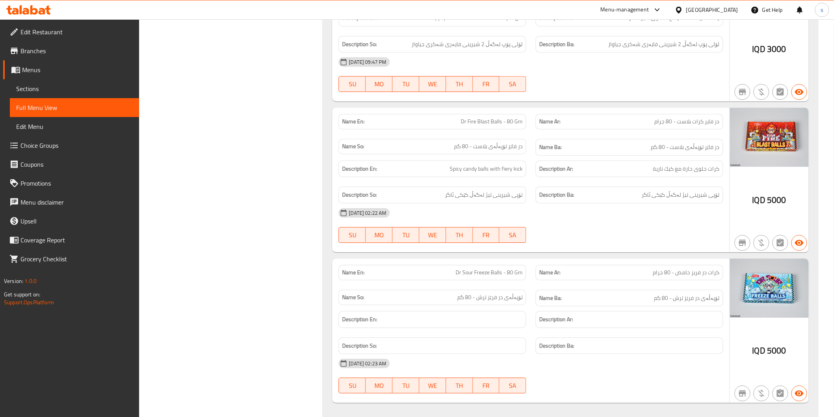
scroll to position [2150, 0]
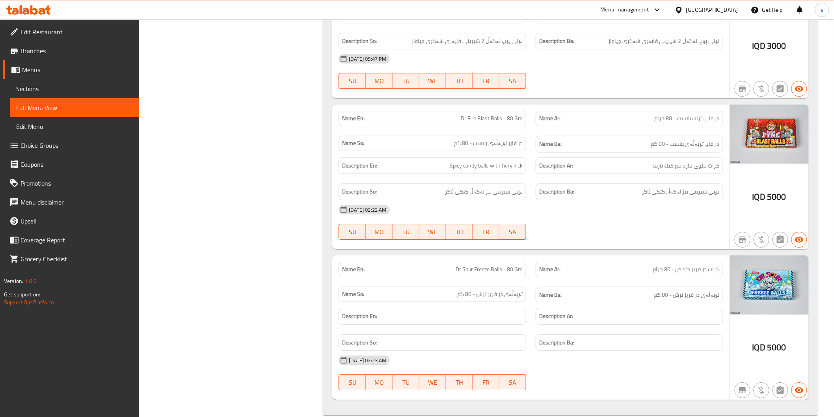
click at [519, 265] on span "Dr Sour Freeze Balls - 80 Gm" at bounding box center [489, 269] width 67 height 8
copy span "Dr Sour Freeze Balls - 80 Gm"
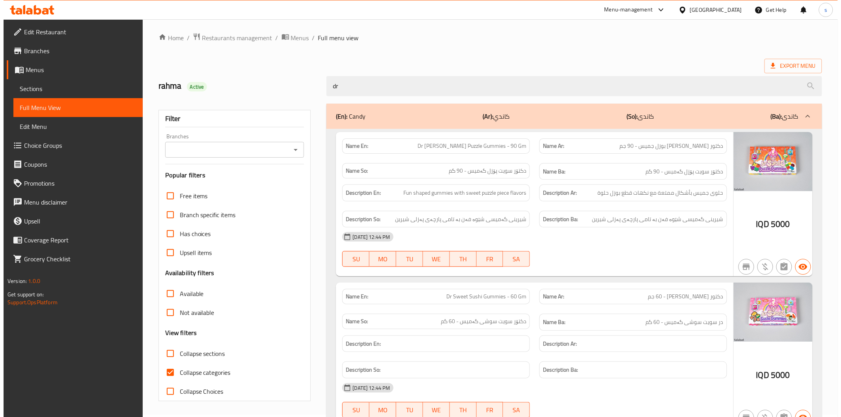
scroll to position [0, 0]
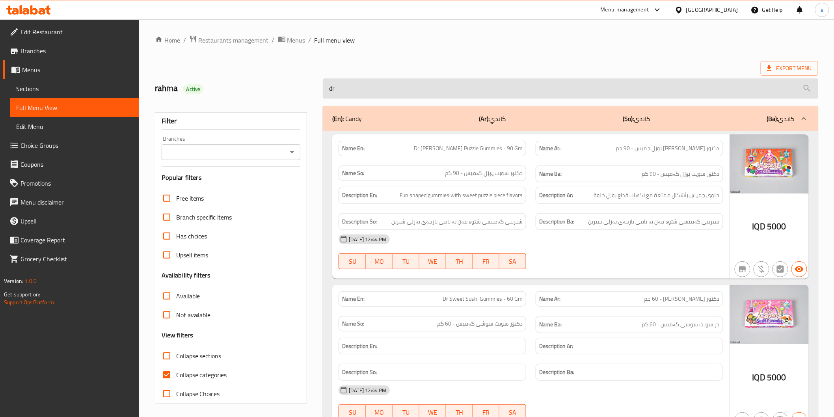
click at [624, 84] on input "dr" at bounding box center [570, 88] width 495 height 20
paste input "Dr Sour Freeze Balls - 80 Gm"
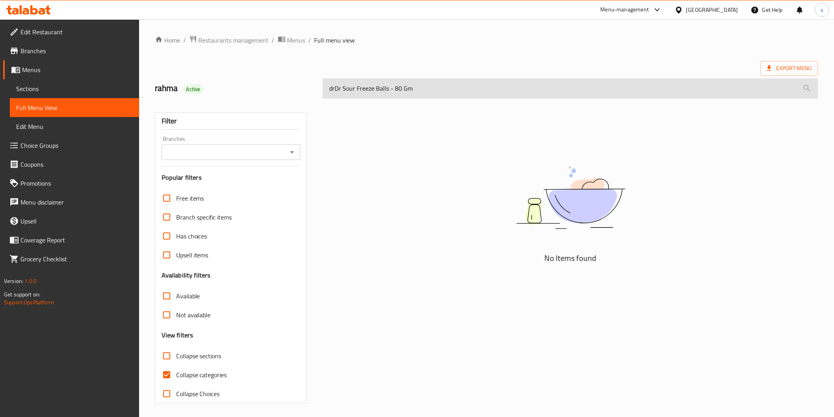
click at [362, 89] on input "drDr Sour Freeze Balls - 80 Gm" at bounding box center [570, 88] width 495 height 20
paste input "search"
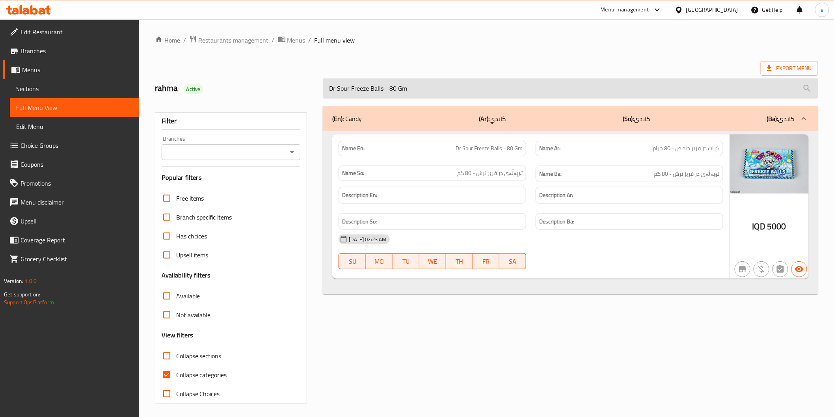
drag, startPoint x: 411, startPoint y: 88, endPoint x: 330, endPoint y: 88, distance: 81.2
click at [330, 88] on input "Dr Sour Freeze Balls - 80 Gm" at bounding box center [570, 88] width 495 height 20
click at [543, 79] on input "Dr Sour Freeze Balls - 80 Gm" at bounding box center [570, 88] width 495 height 20
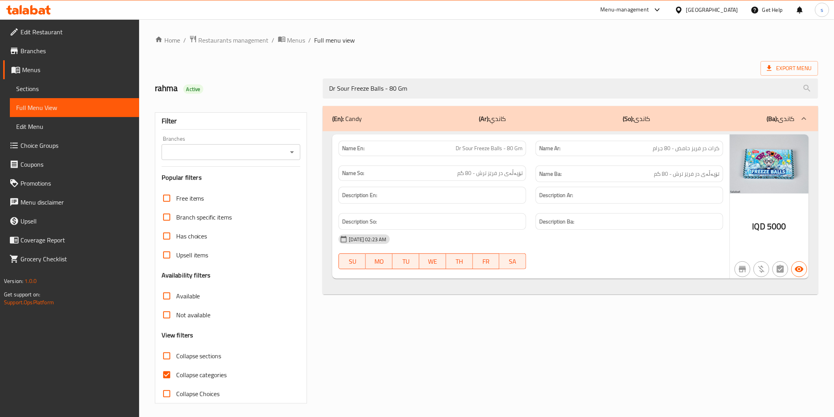
drag, startPoint x: 407, startPoint y: 89, endPoint x: 317, endPoint y: 83, distance: 90.5
click at [317, 83] on div "rahma Active Dr Sour Freeze Balls - 80 Gm" at bounding box center [486, 88] width 673 height 35
paste input "fire blast balls"
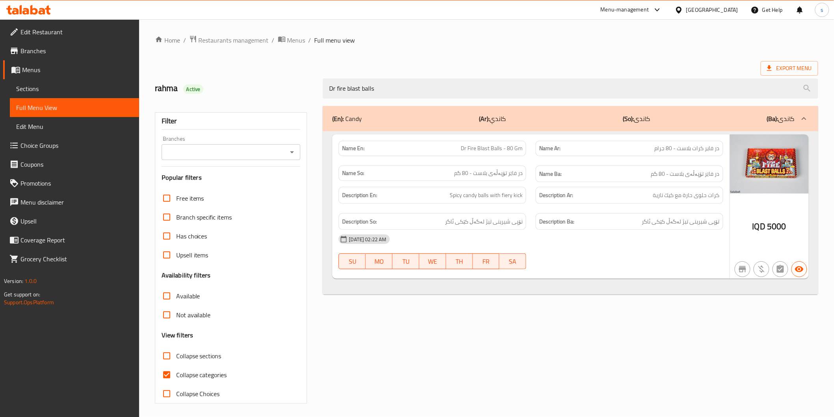
type input "Dr fire blast balls"
drag, startPoint x: 376, startPoint y: 91, endPoint x: 330, endPoint y: 101, distance: 47.2
click at [330, 101] on div "Home / Restaurants management / Menus / Full menu view Export Menu rahma Active…" at bounding box center [486, 219] width 663 height 369
click at [34, 84] on span "Sections" at bounding box center [74, 88] width 117 height 9
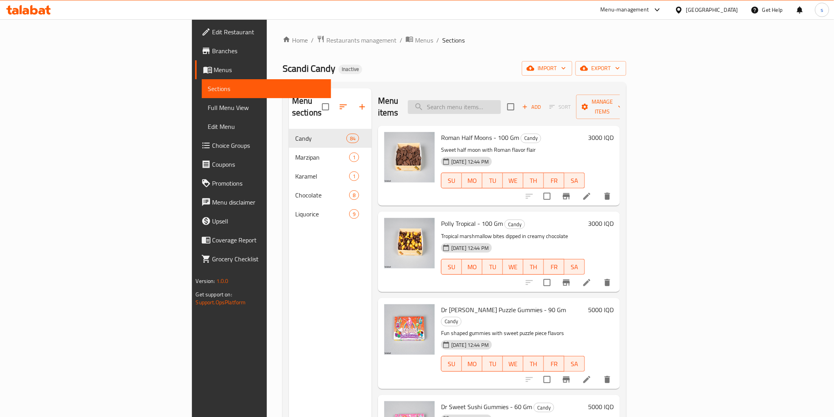
click at [492, 100] on input "search" at bounding box center [454, 107] width 93 height 14
paste input "Dr Sweet Sush"
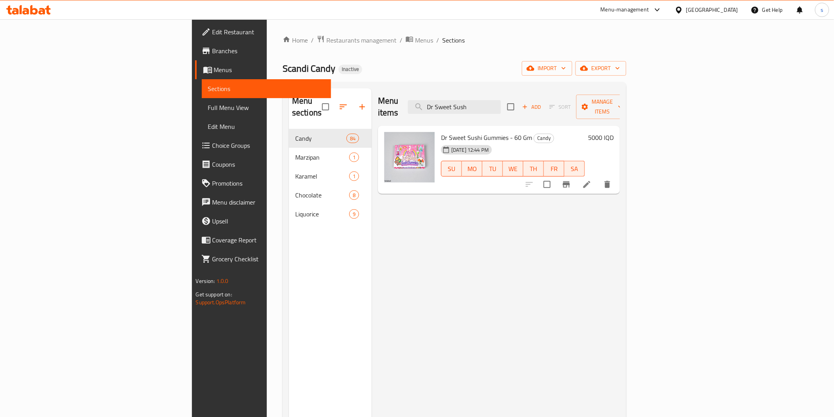
type input "Dr Sweet Sush"
click at [208, 106] on span "Full Menu View" at bounding box center [266, 107] width 117 height 9
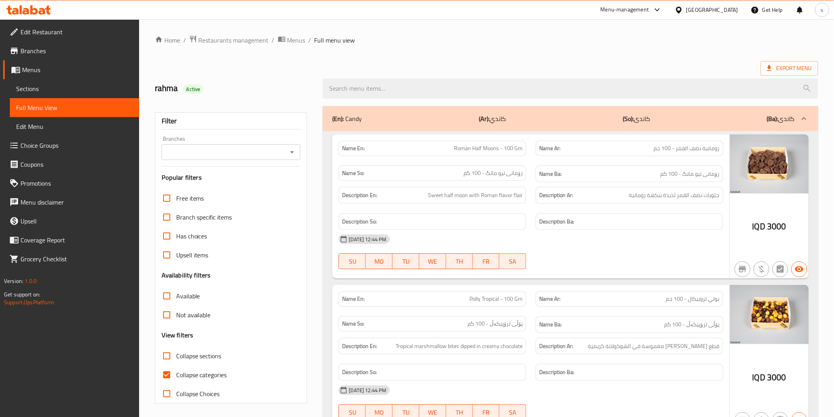
click at [270, 152] on input "Branches" at bounding box center [224, 152] width 121 height 11
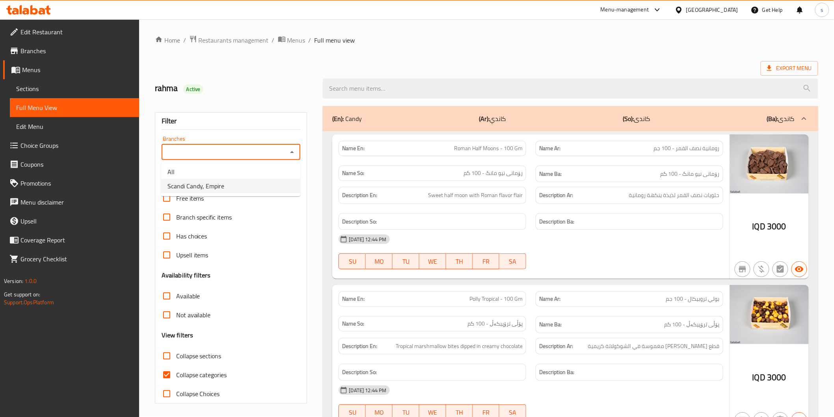
click at [284, 182] on li "Scandi Candy, Empire" at bounding box center [230, 186] width 139 height 14
type input "Scandi Candy, Empire"
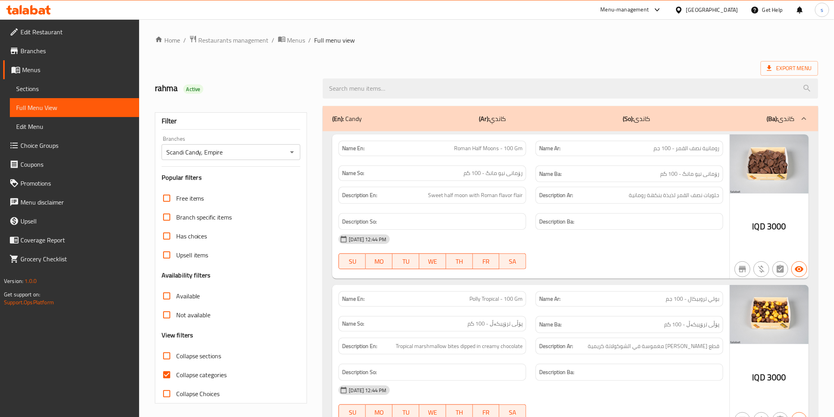
click at [202, 375] on span "Collapse categories" at bounding box center [201, 374] width 51 height 9
click at [176, 375] on input "Collapse categories" at bounding box center [166, 374] width 19 height 19
checkbox input "false"
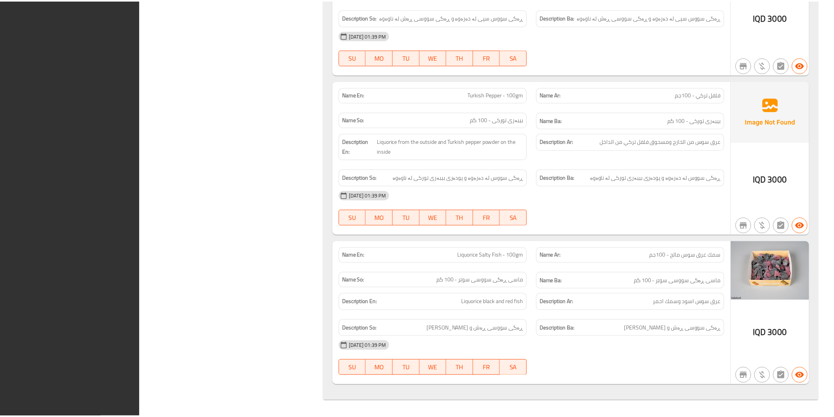
scroll to position [15523, 0]
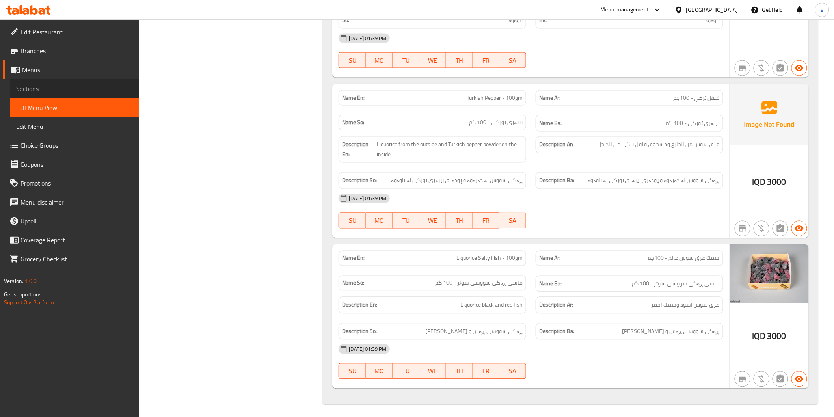
click at [109, 88] on span "Sections" at bounding box center [74, 88] width 117 height 9
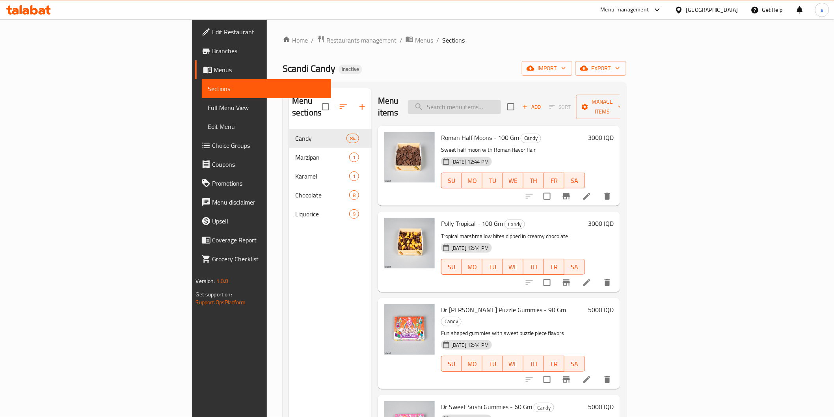
click at [499, 101] on input "search" at bounding box center [454, 107] width 93 height 14
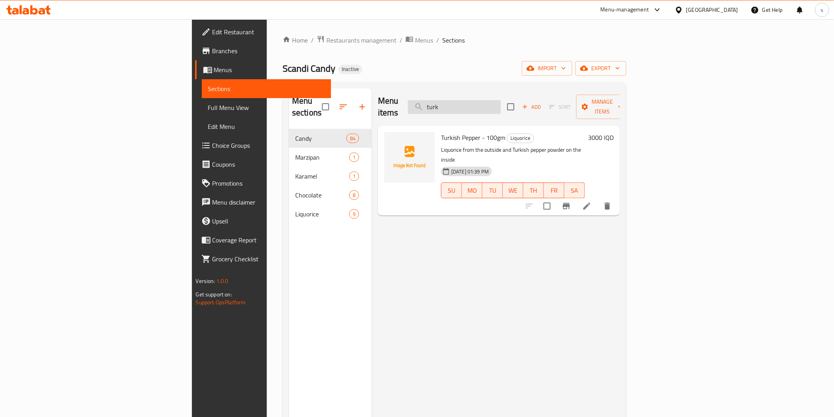
drag, startPoint x: 507, startPoint y: 99, endPoint x: 496, endPoint y: 106, distance: 13.1
click at [496, 106] on input "turk" at bounding box center [454, 107] width 93 height 14
paste input "Small liquorice fish"
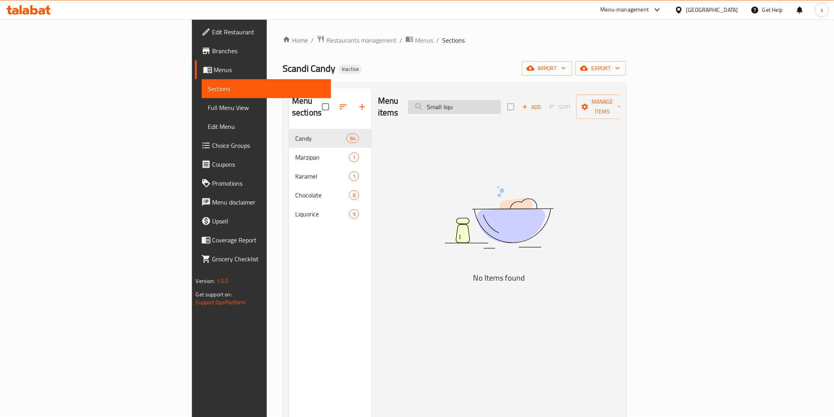
click at [496, 106] on input "Small liqu" at bounding box center [454, 107] width 93 height 14
click at [501, 100] on input "Small liqu" at bounding box center [454, 107] width 93 height 14
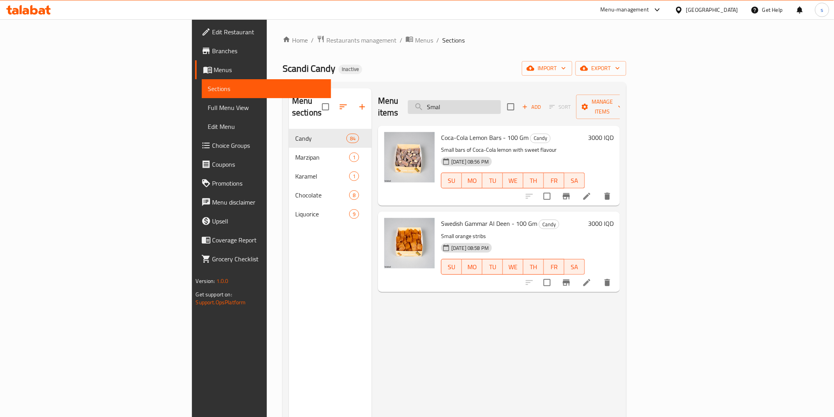
click at [501, 102] on input "Smal" at bounding box center [454, 107] width 93 height 14
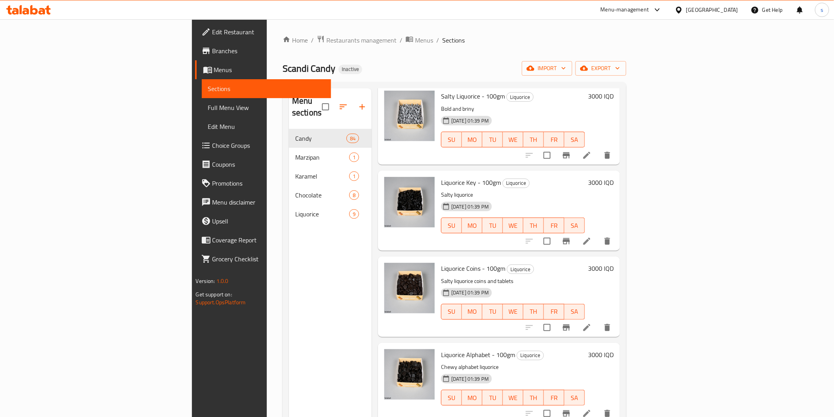
scroll to position [131, 0]
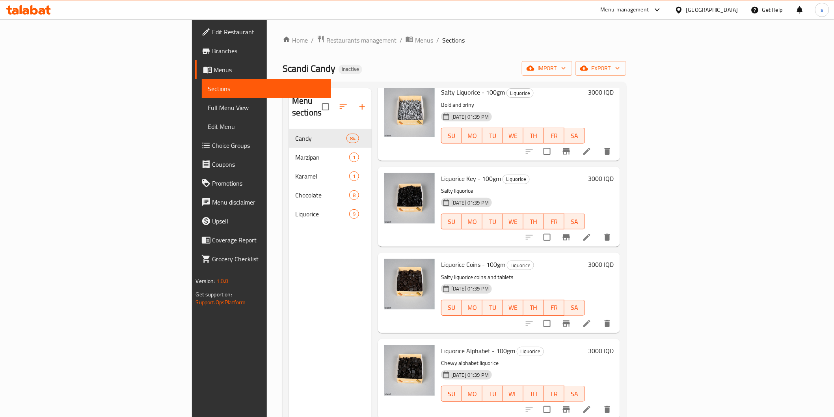
click at [441, 259] on span "Liquorice Coins - 100gm" at bounding box center [473, 265] width 64 height 12
copy span "Liquorice"
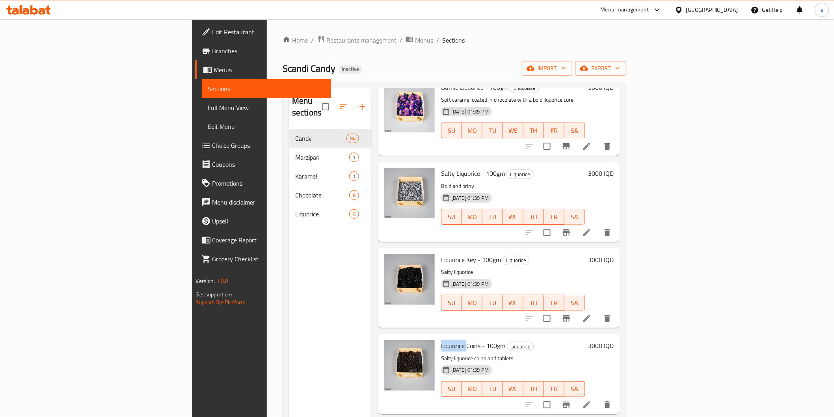
scroll to position [0, 0]
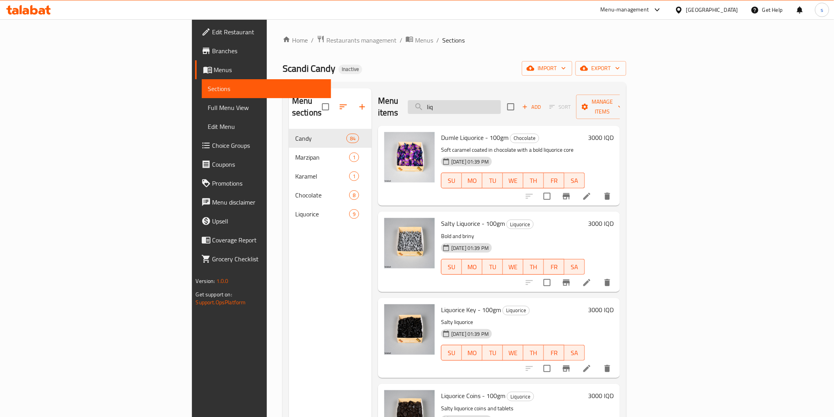
click at [501, 100] on input "liq" at bounding box center [454, 107] width 93 height 14
paste input "Liquorice"
click at [501, 100] on input "Liquorice" at bounding box center [454, 107] width 93 height 14
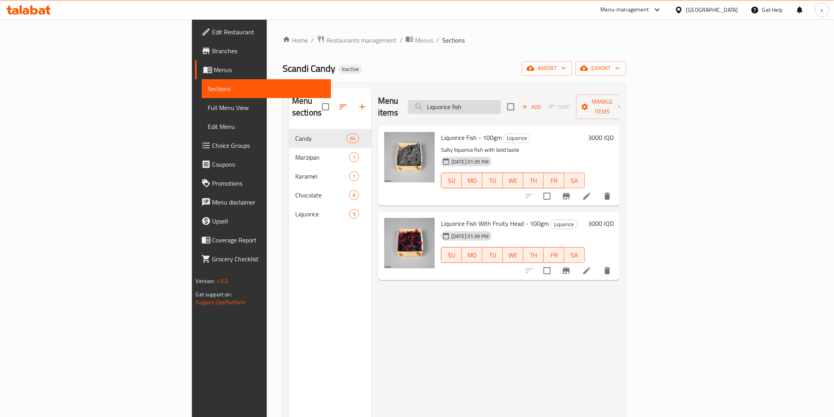
click at [501, 104] on input "Liquorice fish" at bounding box center [454, 107] width 93 height 14
click at [499, 100] on input "Liquorice fish" at bounding box center [454, 107] width 93 height 14
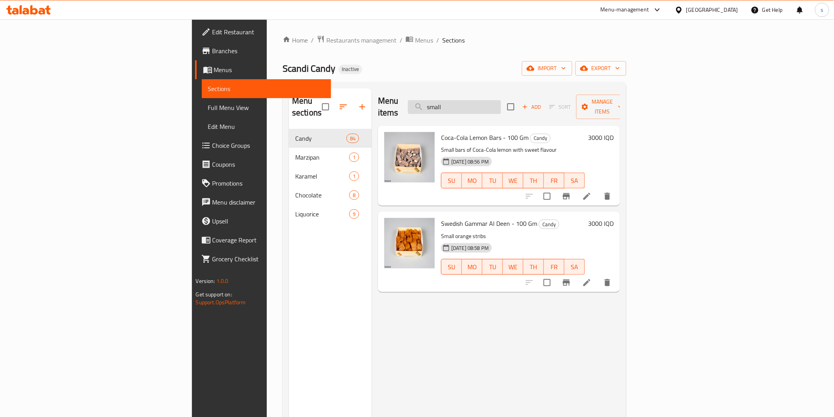
paste input "Small Liquorice Fish"
click at [501, 103] on input "small Small Liquorice Fish" at bounding box center [454, 107] width 93 height 14
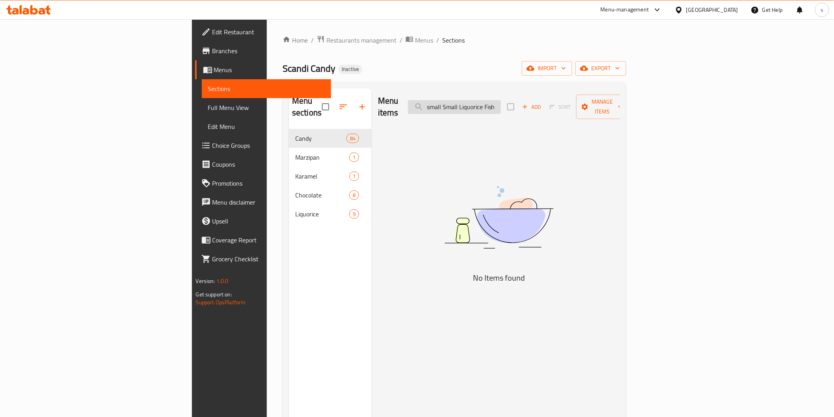
click at [501, 103] on input "small Small Liquorice Fish" at bounding box center [454, 107] width 93 height 14
paste input "search"
click at [501, 100] on input "Small Liquor ice Fish" at bounding box center [454, 107] width 93 height 14
drag, startPoint x: 539, startPoint y: 102, endPoint x: 453, endPoint y: 93, distance: 86.4
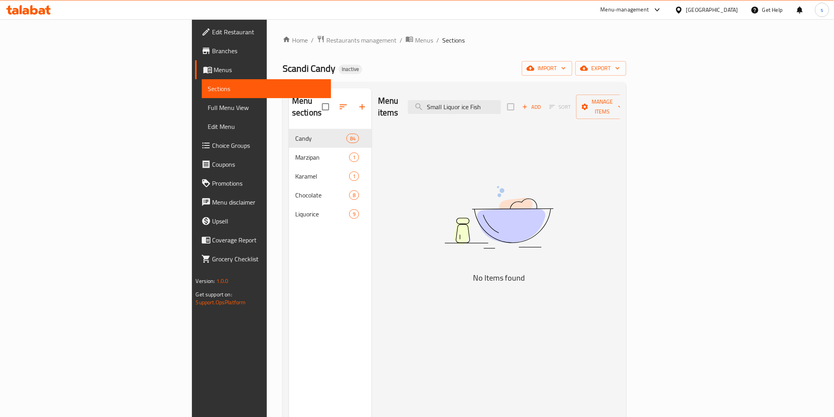
click at [453, 93] on div "Menu items Small Liquor ice Fish Add Sort Manage items" at bounding box center [499, 106] width 242 height 37
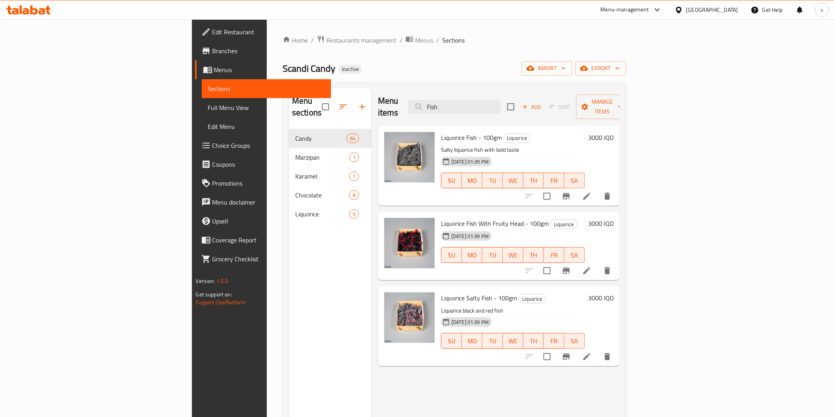
type input "Fish"
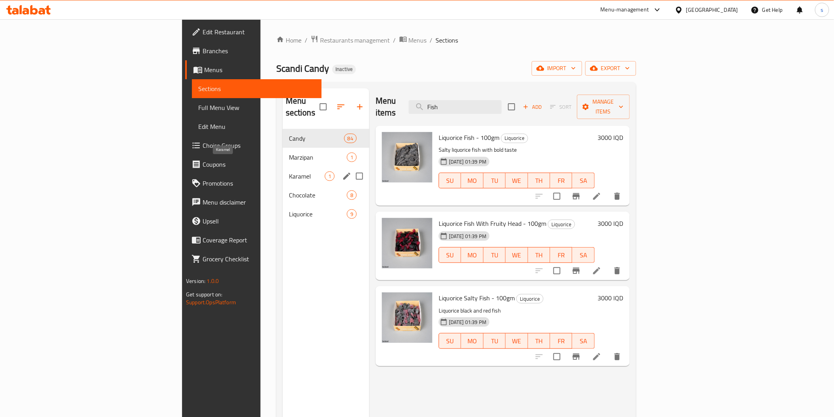
click at [289, 171] on span "Karamel" at bounding box center [307, 175] width 36 height 9
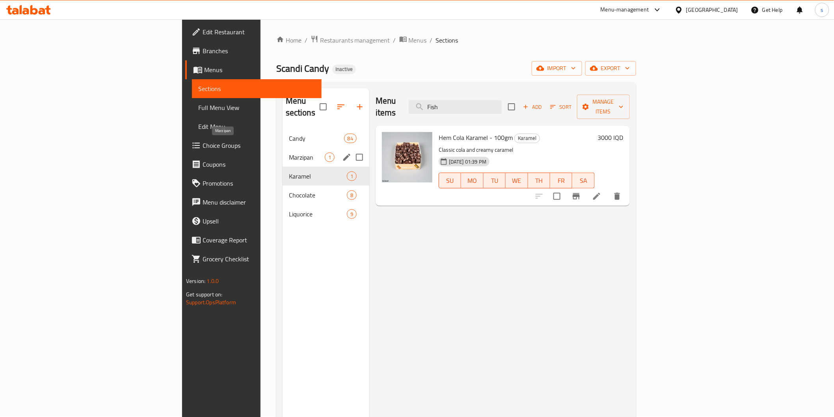
click at [289, 153] on span "Marzipan" at bounding box center [307, 157] width 36 height 9
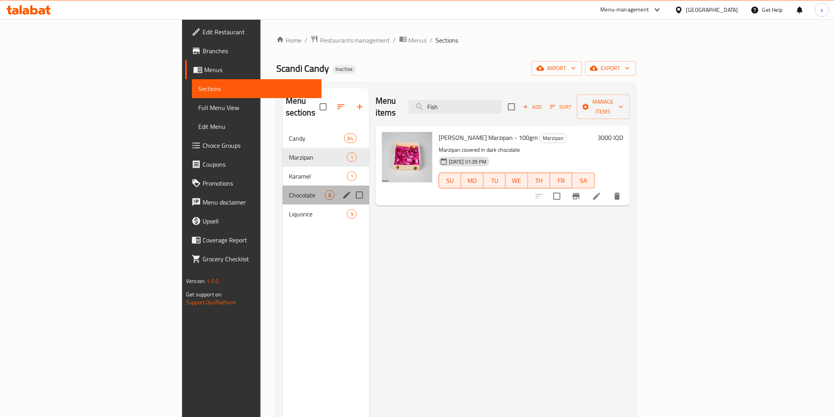
click at [283, 186] on div "Chocolate 8" at bounding box center [326, 195] width 87 height 19
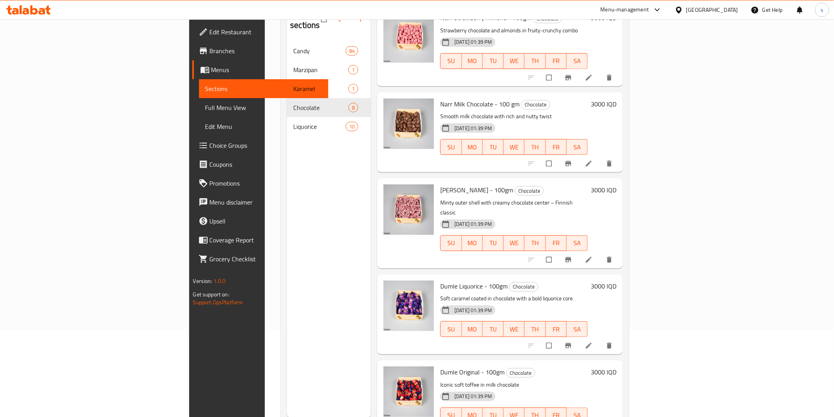
scroll to position [110, 0]
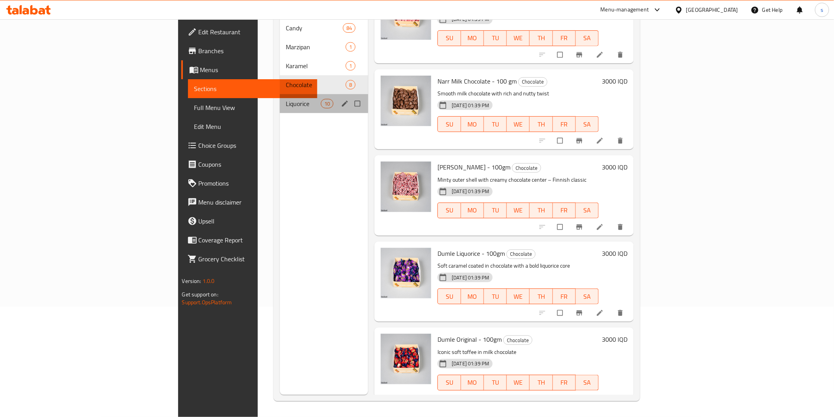
click at [280, 97] on div "Liquorice 10" at bounding box center [324, 103] width 89 height 19
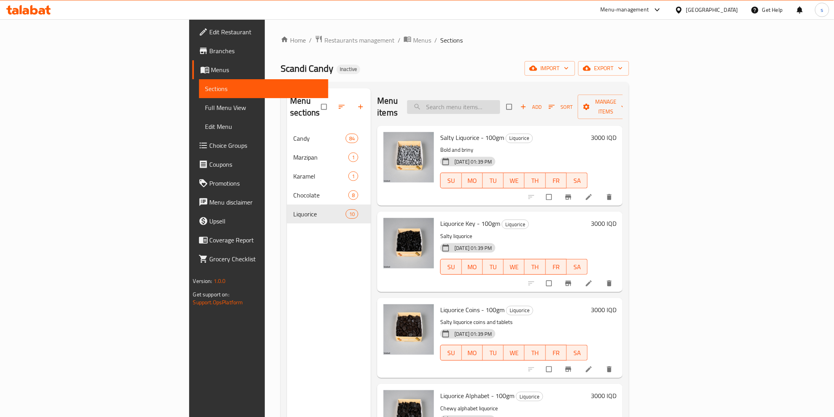
click at [500, 100] on input "search" at bounding box center [453, 107] width 93 height 14
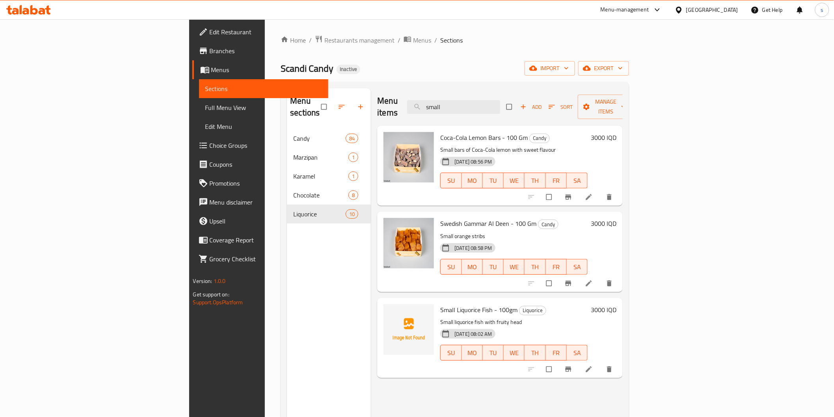
type input "small"
click at [441, 304] on span "Small Liquorice Fish - 100gm" at bounding box center [478, 310] width 77 height 12
copy h6 "Small Liquorice Fish - 100gm"
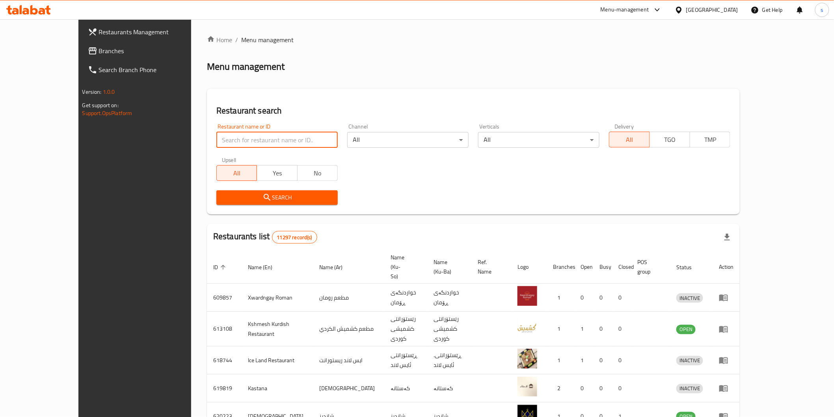
click at [230, 140] on input "search" at bounding box center [276, 140] width 121 height 16
paste input "Hanna Restaurant"
type input "Hanna Restaurant"
click button "Search" at bounding box center [276, 197] width 121 height 15
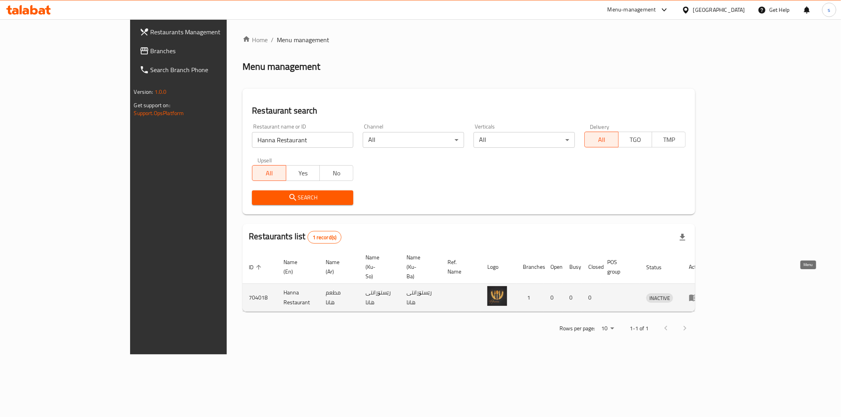
click at [698, 293] on icon "enhanced table" at bounding box center [693, 297] width 9 height 9
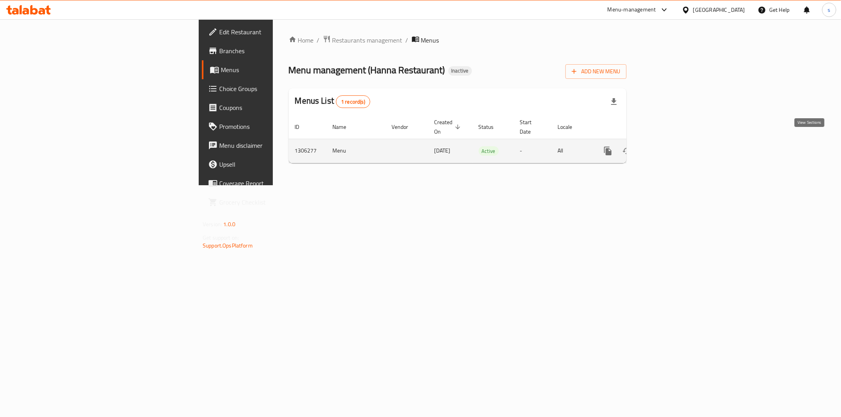
click at [674, 143] on link "enhanced table" at bounding box center [664, 151] width 19 height 19
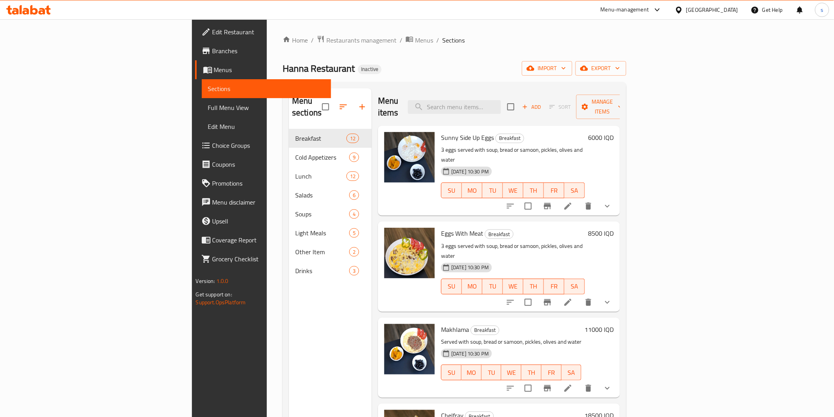
click at [208, 104] on span "Full Menu View" at bounding box center [266, 107] width 117 height 9
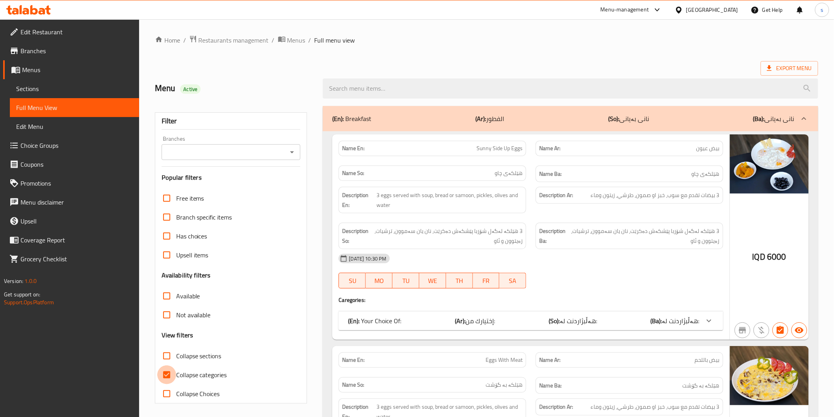
click at [169, 371] on input "Collapse categories" at bounding box center [166, 374] width 19 height 19
checkbox input "false"
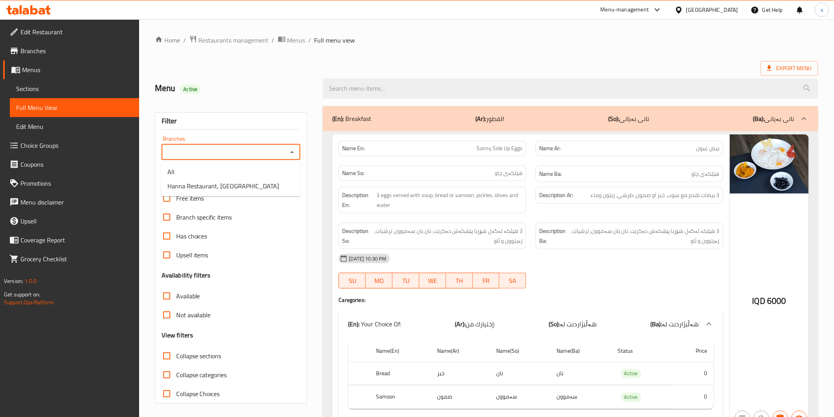
click at [215, 150] on input "Branches" at bounding box center [224, 152] width 121 height 11
click at [221, 189] on span "Hanna Restaurant, [GEOGRAPHIC_DATA]" at bounding box center [224, 185] width 112 height 9
type input "Hanna Restaurant, [GEOGRAPHIC_DATA]"
click at [504, 115] on p "(Ar): الفطور" at bounding box center [489, 118] width 29 height 9
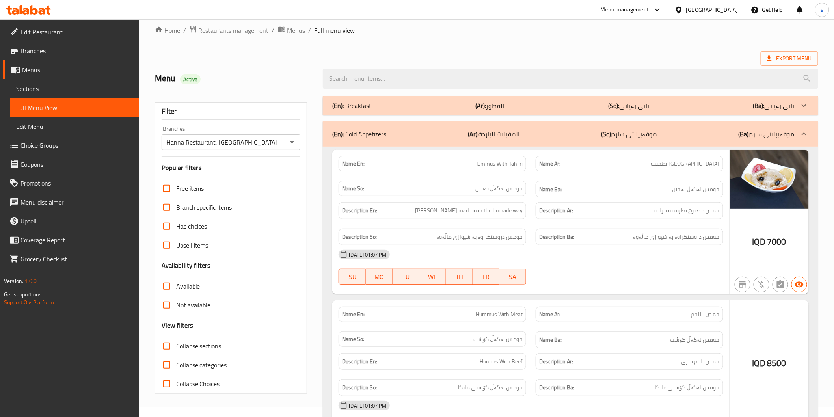
scroll to position [44, 0]
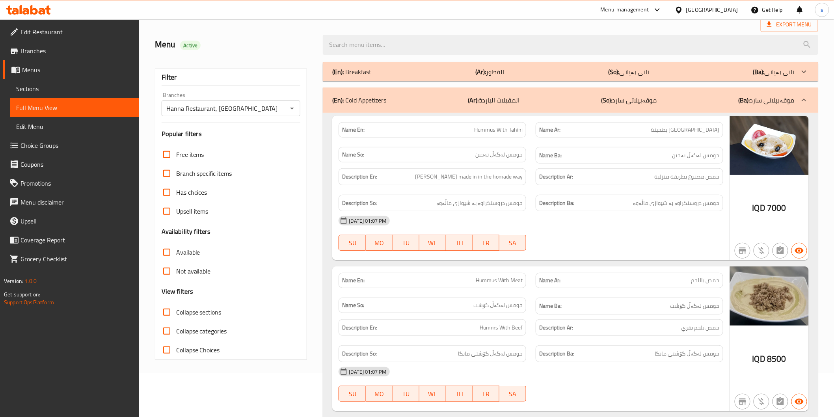
click at [201, 313] on span "Collapse sections" at bounding box center [198, 311] width 45 height 9
click at [176, 313] on input "Collapse sections" at bounding box center [166, 312] width 19 height 19
checkbox input "true"
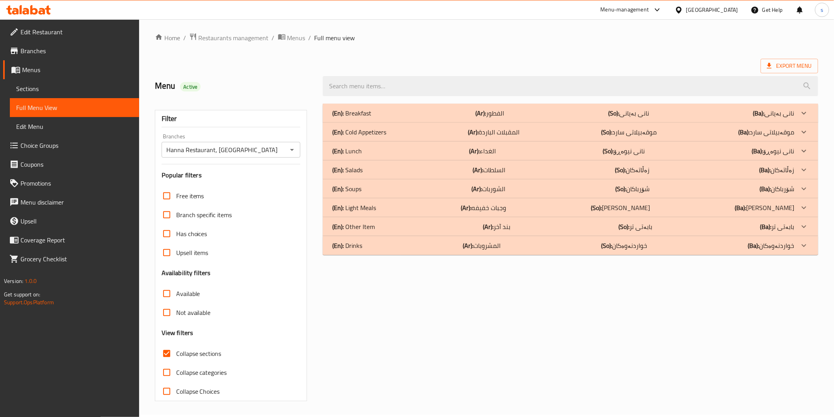
scroll to position [2, 0]
click at [367, 123] on div "(En): Soups (Ar): الشوربات (So): شۆرباکان (Ba): شۆرباکان" at bounding box center [570, 113] width 495 height 19
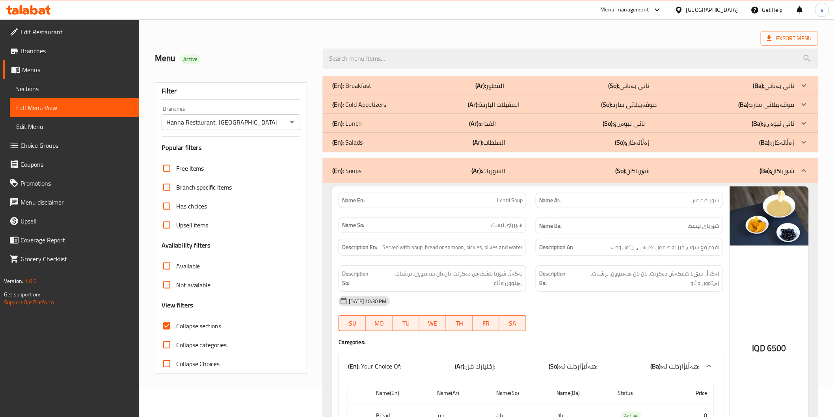
scroll to position [0, 0]
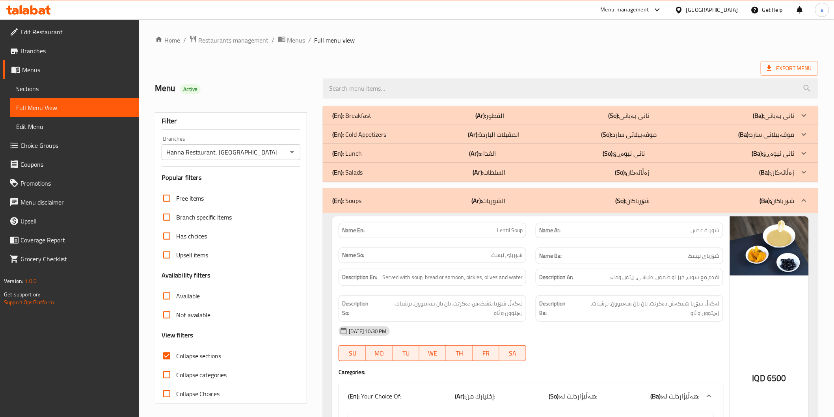
click at [568, 125] on div "(En): Lunch (Ar): الغداء (So): نانی نیوەڕۆ (Ba): نانی نیوەڕۆ" at bounding box center [570, 115] width 495 height 19
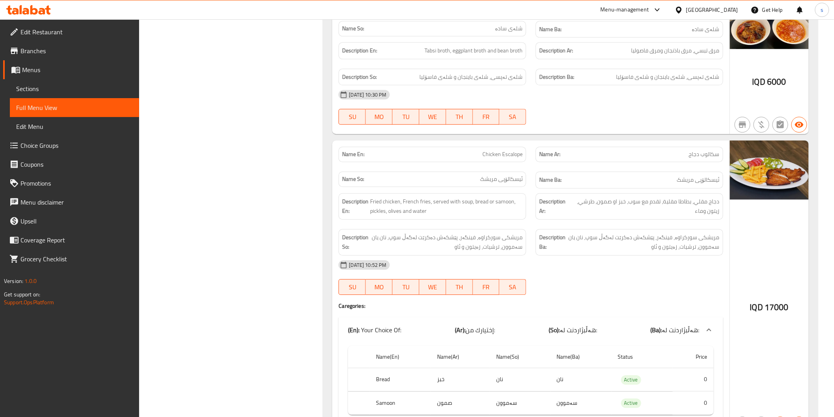
scroll to position [9, 0]
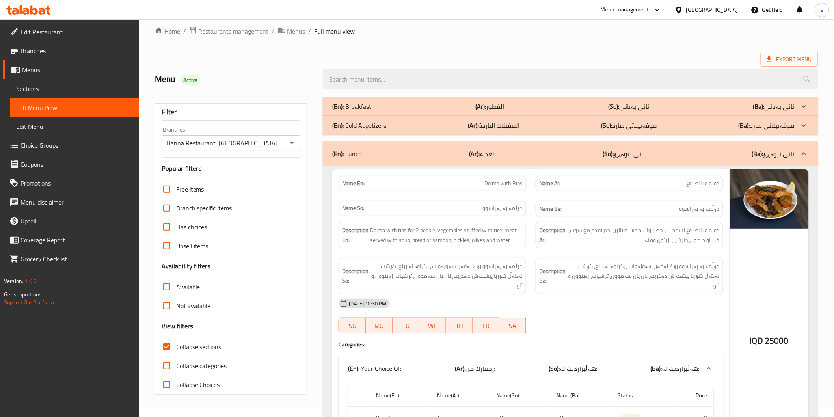
click at [701, 99] on div "(En): Breakfast (Ar): الفطور (So): نانی بەیانی (Ba): نانی بەیانی" at bounding box center [570, 106] width 495 height 19
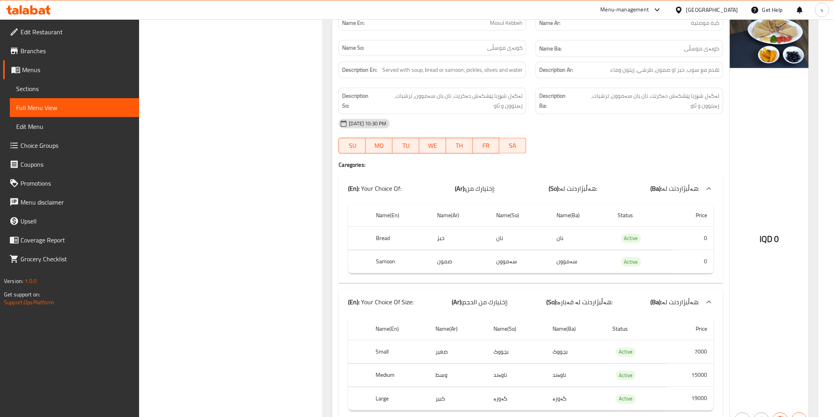
scroll to position [3075, 0]
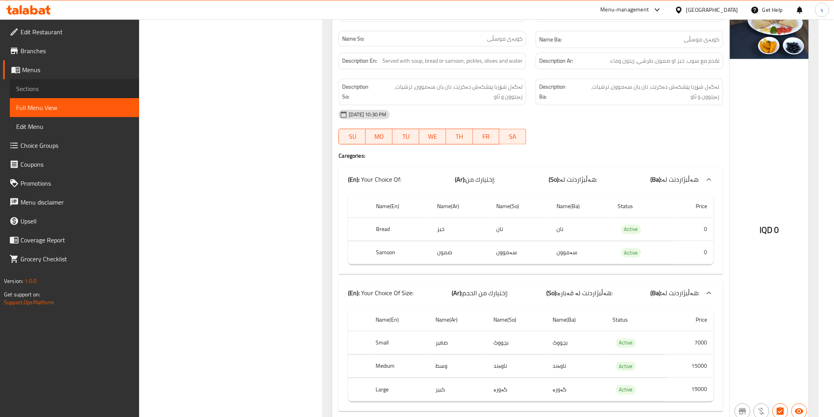
click at [61, 92] on span "Sections" at bounding box center [74, 88] width 117 height 9
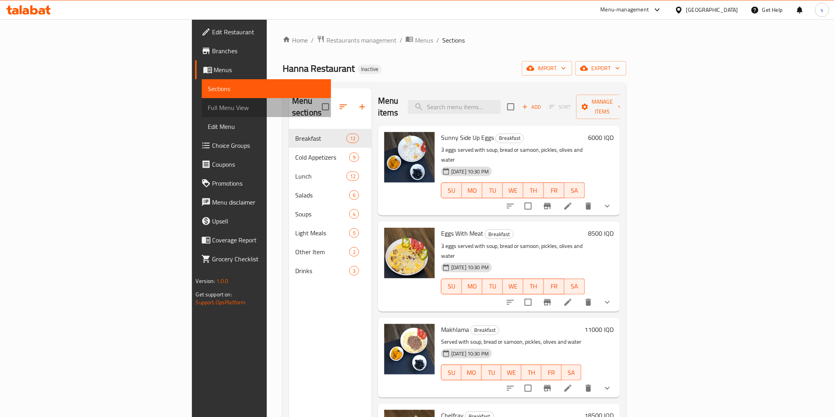
click at [202, 100] on link "Full Menu View" at bounding box center [266, 107] width 129 height 19
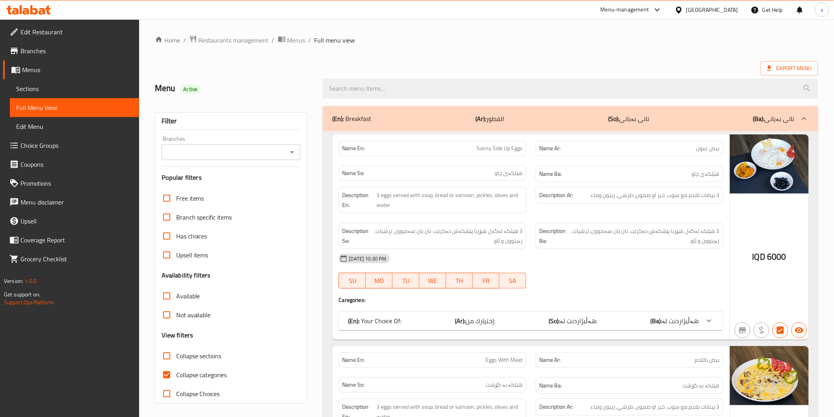
click at [242, 159] on div "Branches" at bounding box center [231, 152] width 139 height 16
click at [250, 154] on input "Branches" at bounding box center [224, 152] width 121 height 11
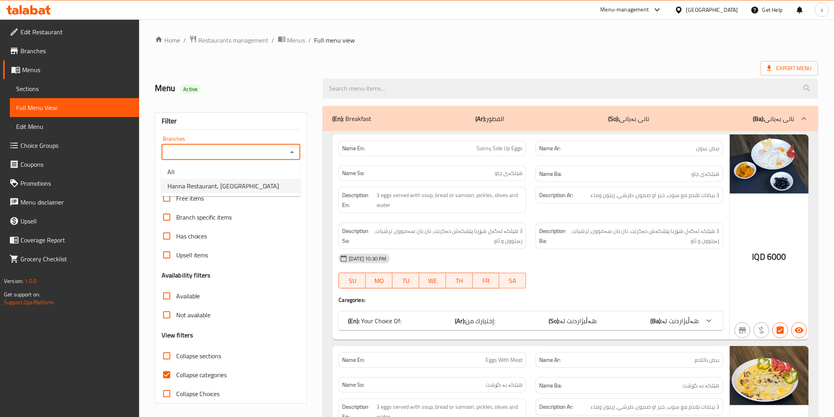
click at [244, 183] on li "Hanna Restaurant, [GEOGRAPHIC_DATA]" at bounding box center [230, 186] width 139 height 14
type input "Hanna Restaurant, [GEOGRAPHIC_DATA]"
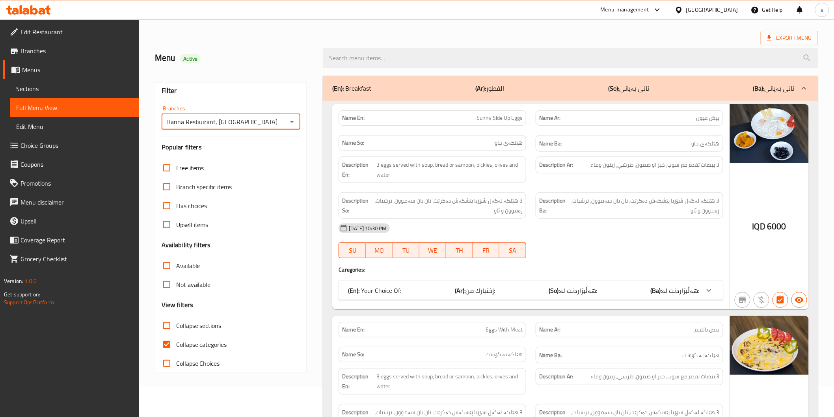
scroll to position [46, 0]
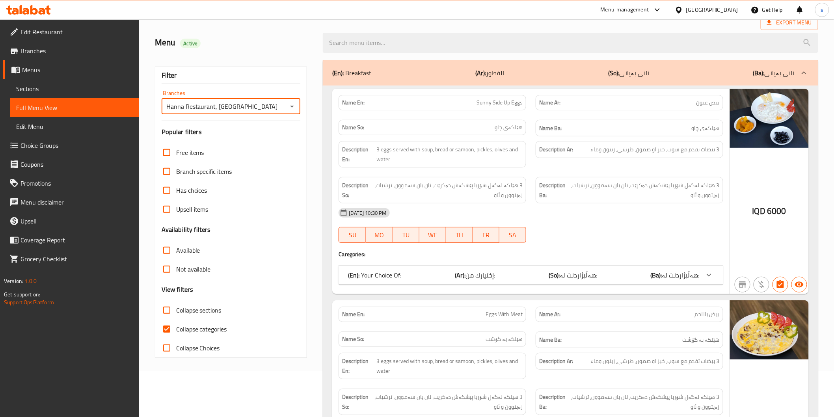
click at [211, 333] on span "Collapse categories" at bounding box center [201, 328] width 51 height 9
click at [176, 333] on input "Collapse categories" at bounding box center [166, 329] width 19 height 19
checkbox input "false"
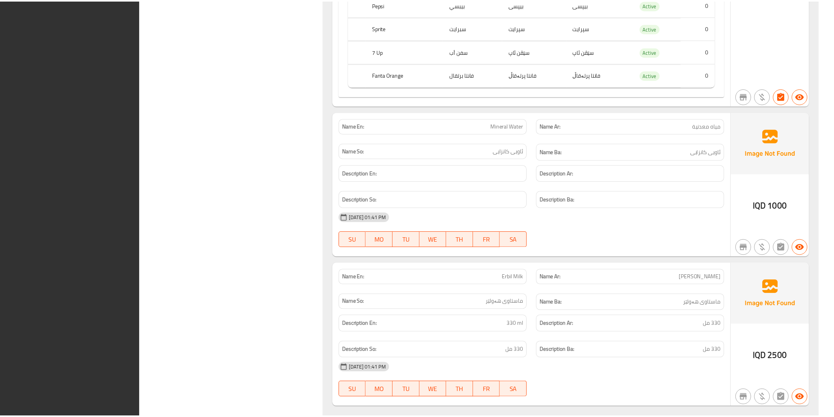
scroll to position [12824, 0]
